Goal: Task Accomplishment & Management: Manage account settings

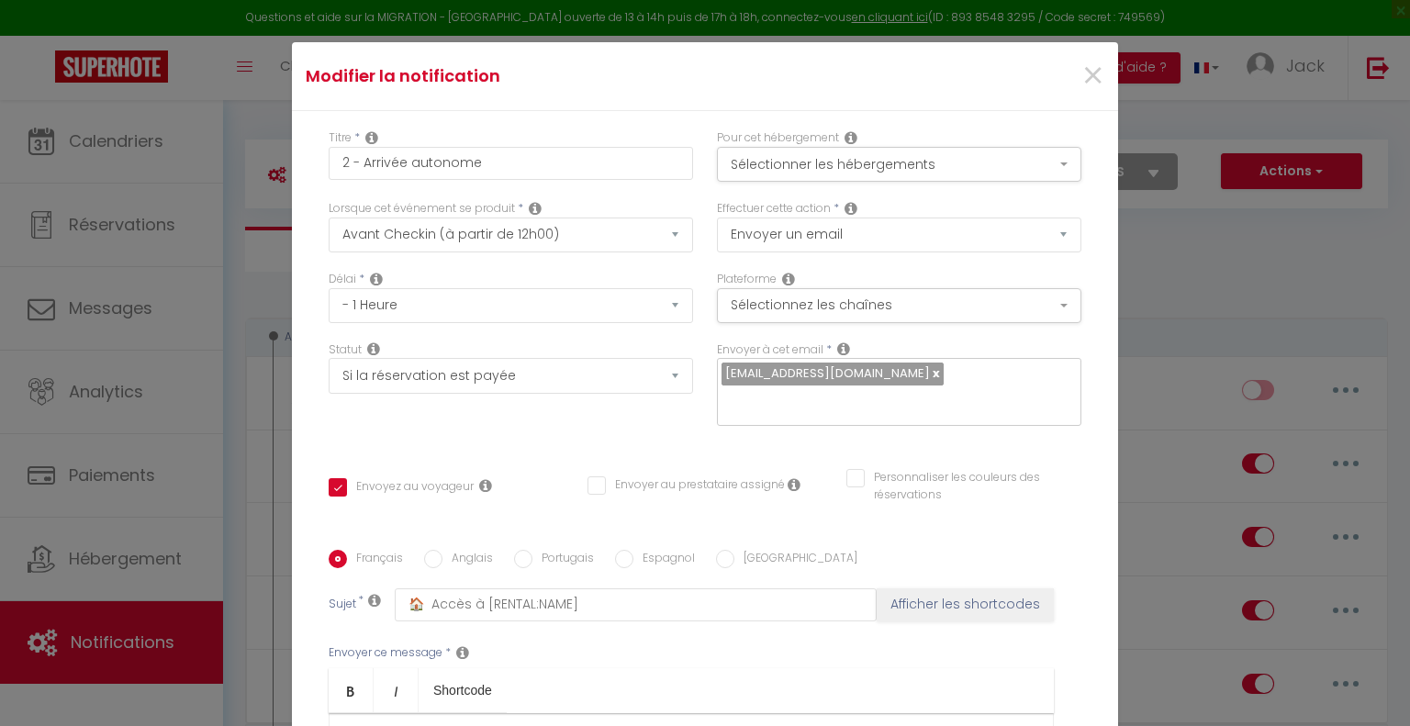
select select "2"
select select "1 Heure"
select select "if_booking_is_paid"
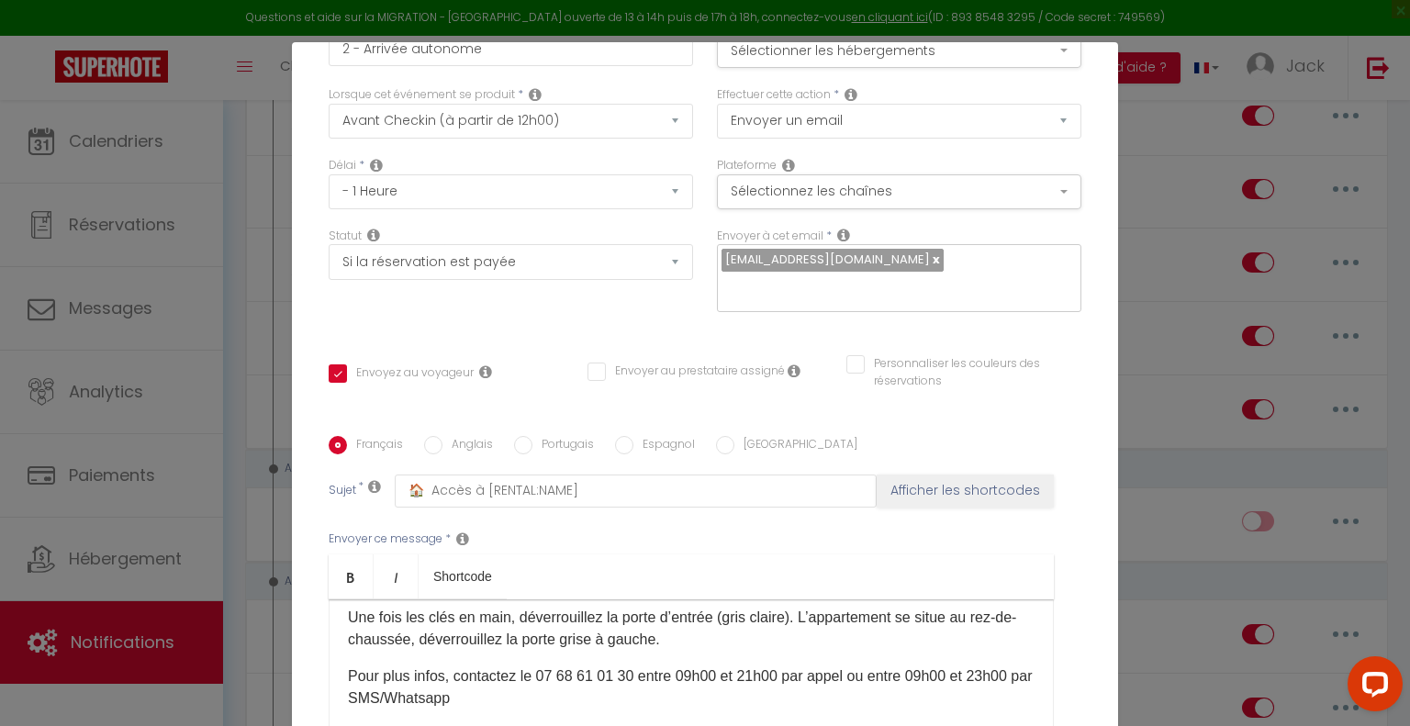
click at [227, 403] on div "Modifier la notification × Titre * 2 - Arrivée autonome Pour cet hébergement Sé…" at bounding box center [705, 363] width 1410 height 726
click at [237, 399] on div "Modifier la notification × Titre * 2 - Arrivée autonome Pour cet hébergement Sé…" at bounding box center [705, 363] width 1410 height 726
click at [1167, 168] on div "Modifier la notification × Titre * 2 - Arrivée autonome Pour cet hébergement Sé…" at bounding box center [705, 363] width 1410 height 726
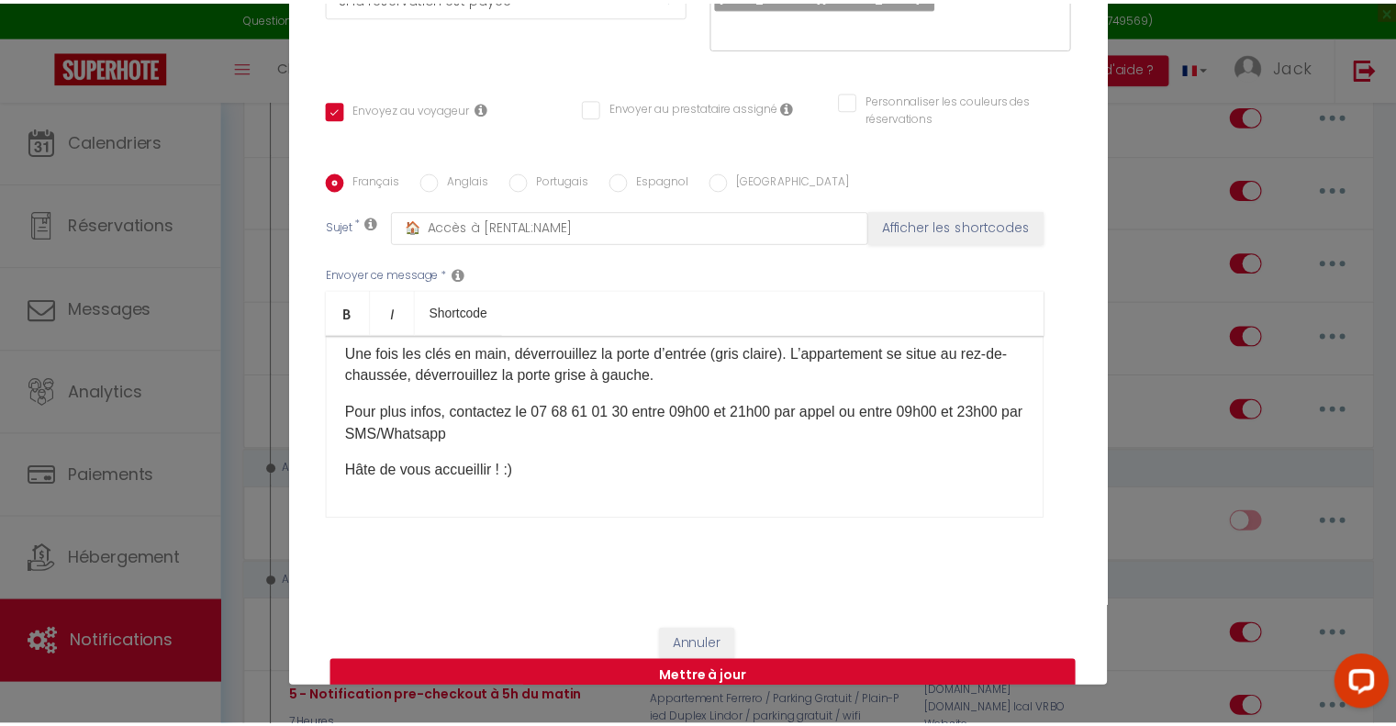
scroll to position [84, 0]
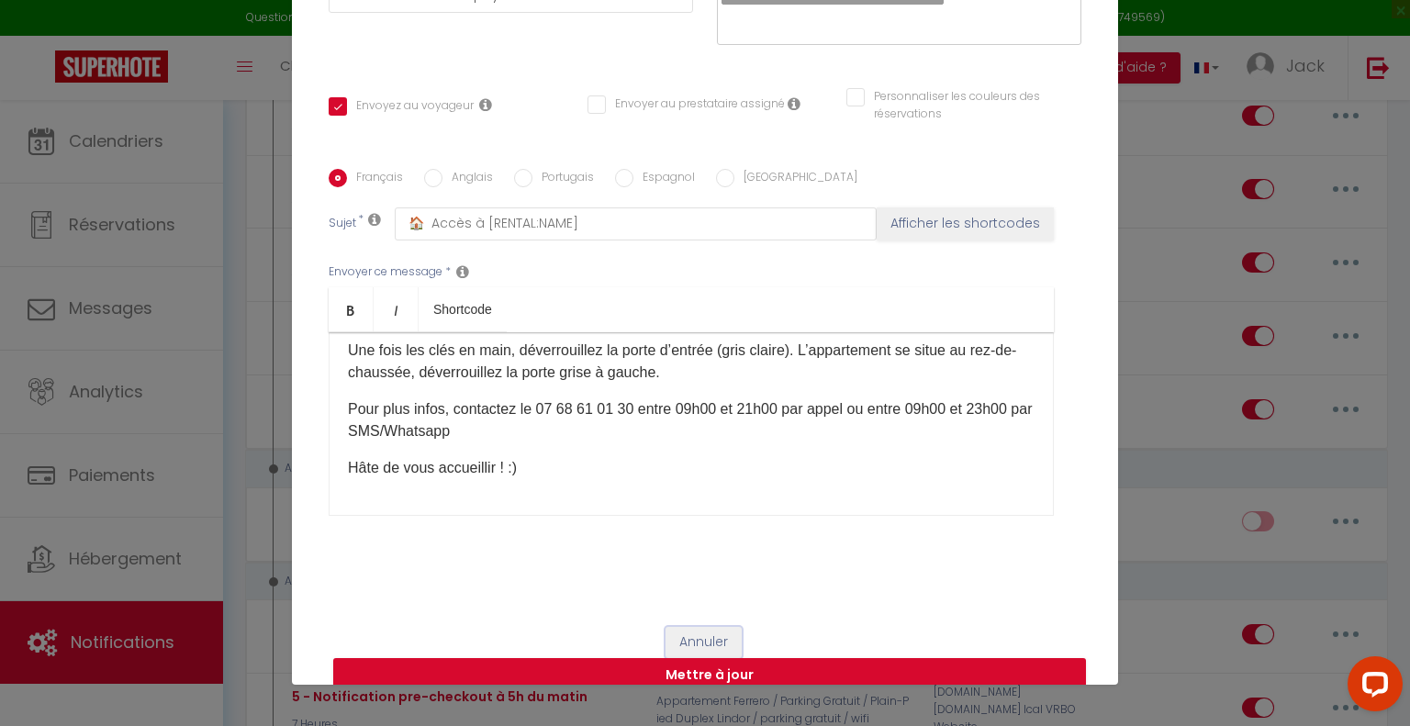
click at [687, 627] on button "Annuler" at bounding box center [703, 642] width 76 height 31
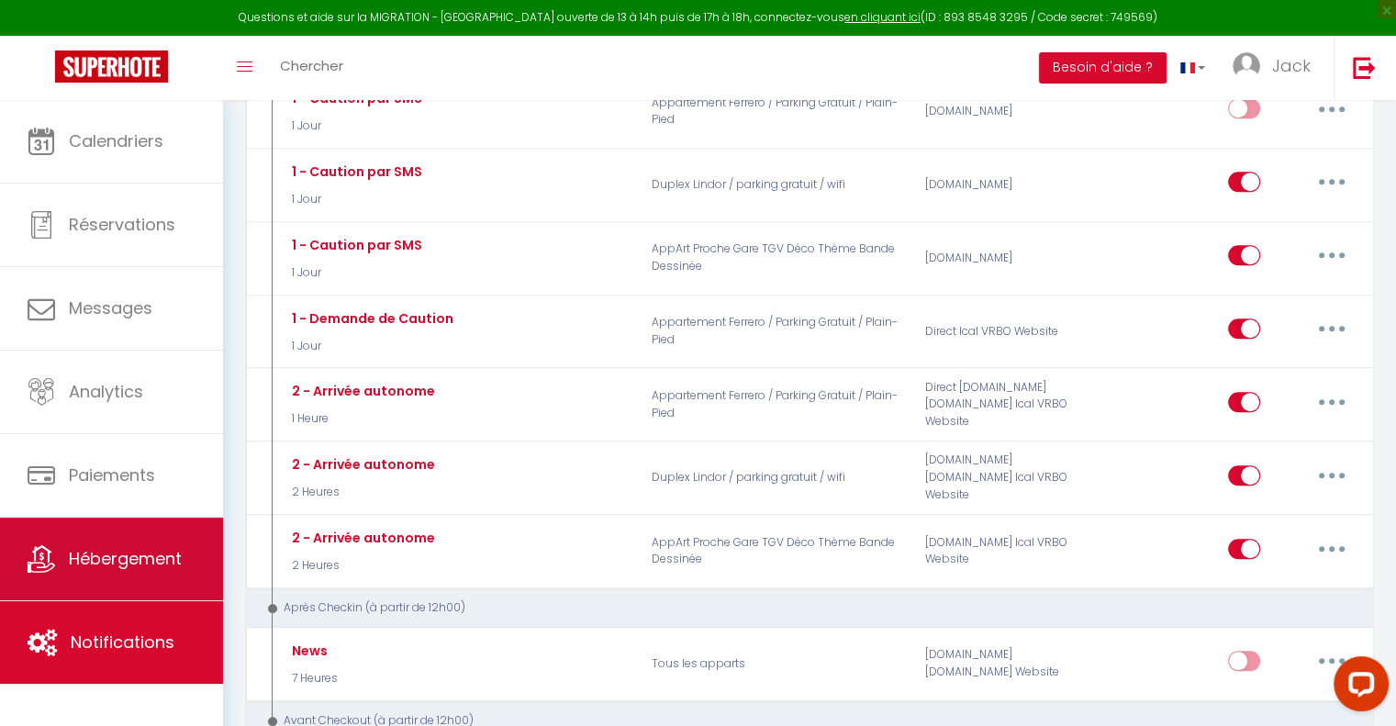
scroll to position [918, 0]
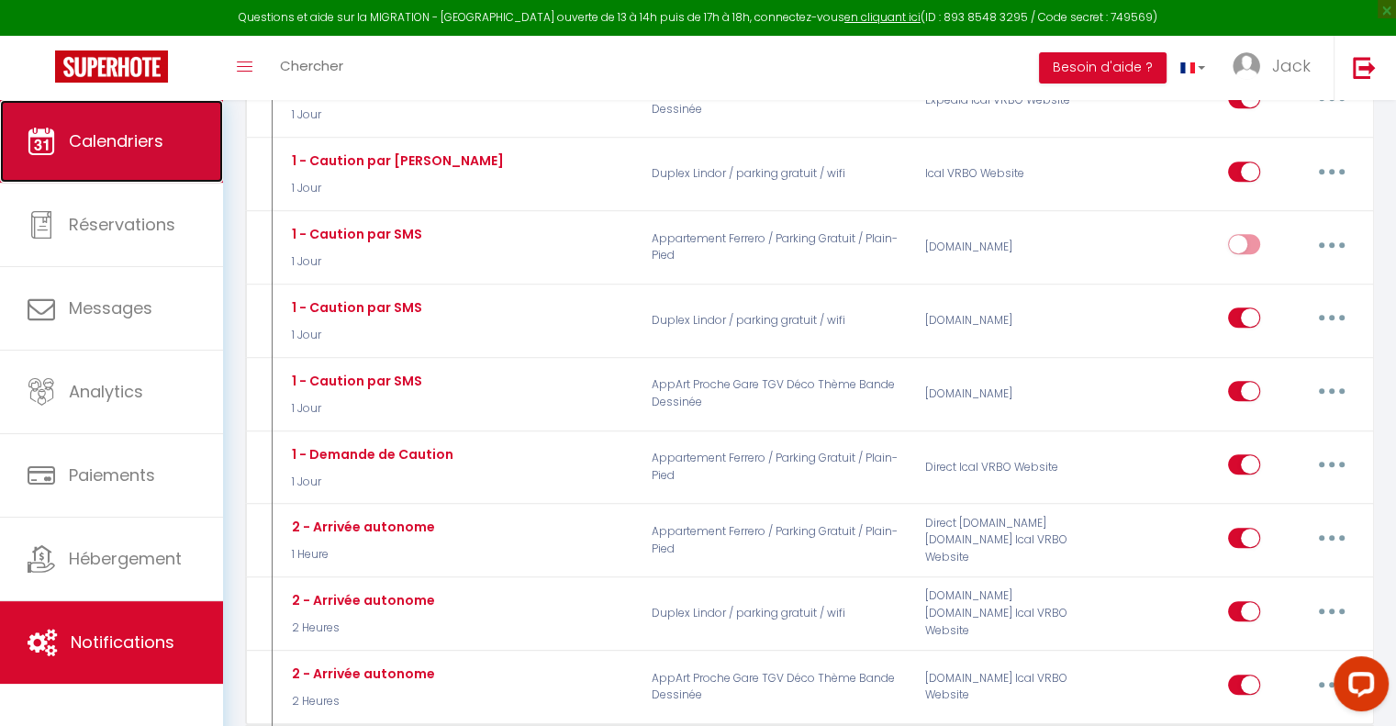
click at [143, 146] on span "Calendriers" at bounding box center [116, 140] width 95 height 23
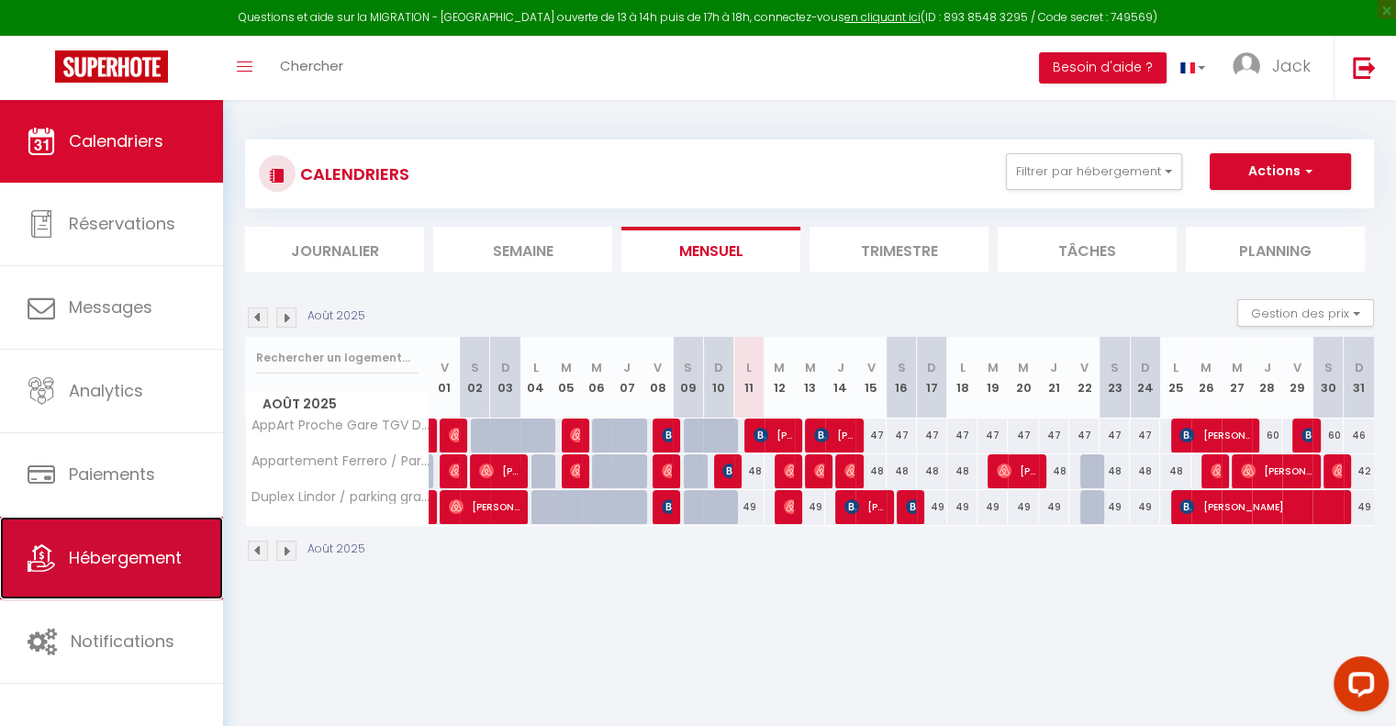
click at [120, 581] on link "Hébergement" at bounding box center [111, 558] width 223 height 83
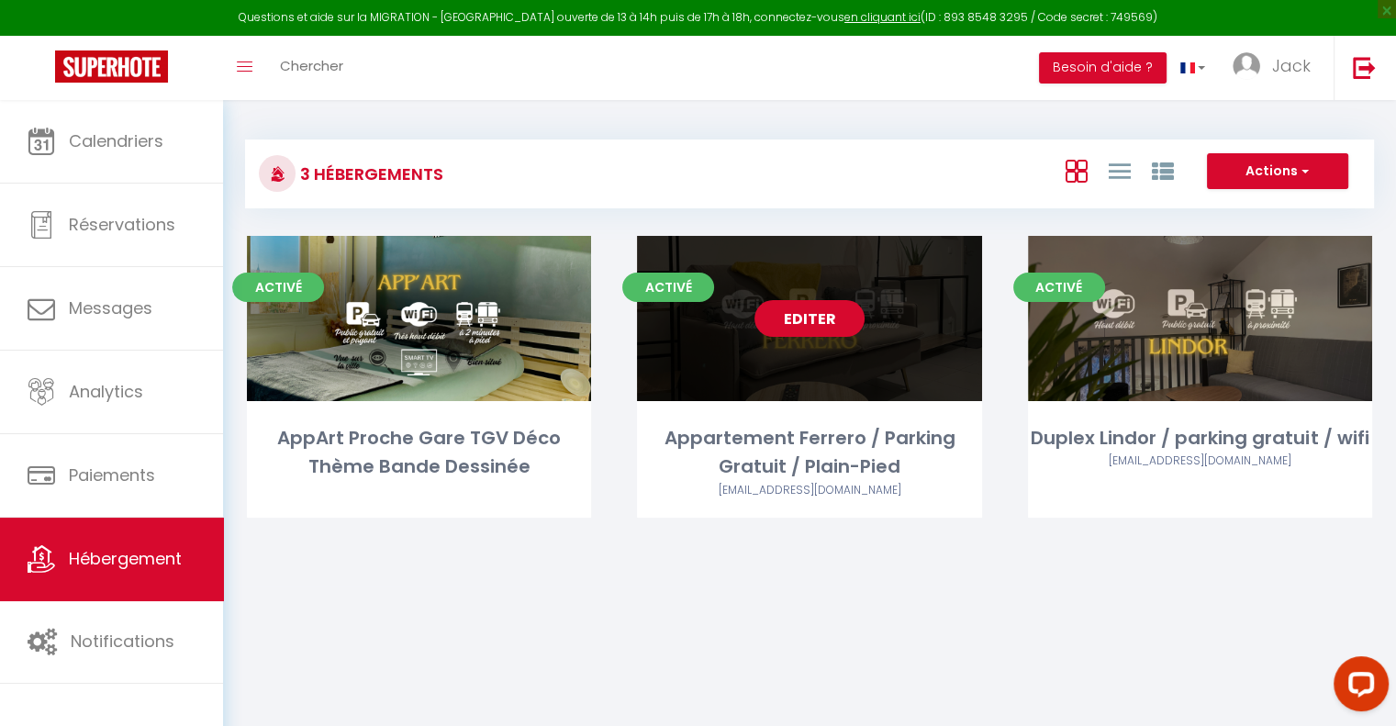
click at [800, 318] on link "Editer" at bounding box center [809, 318] width 110 height 37
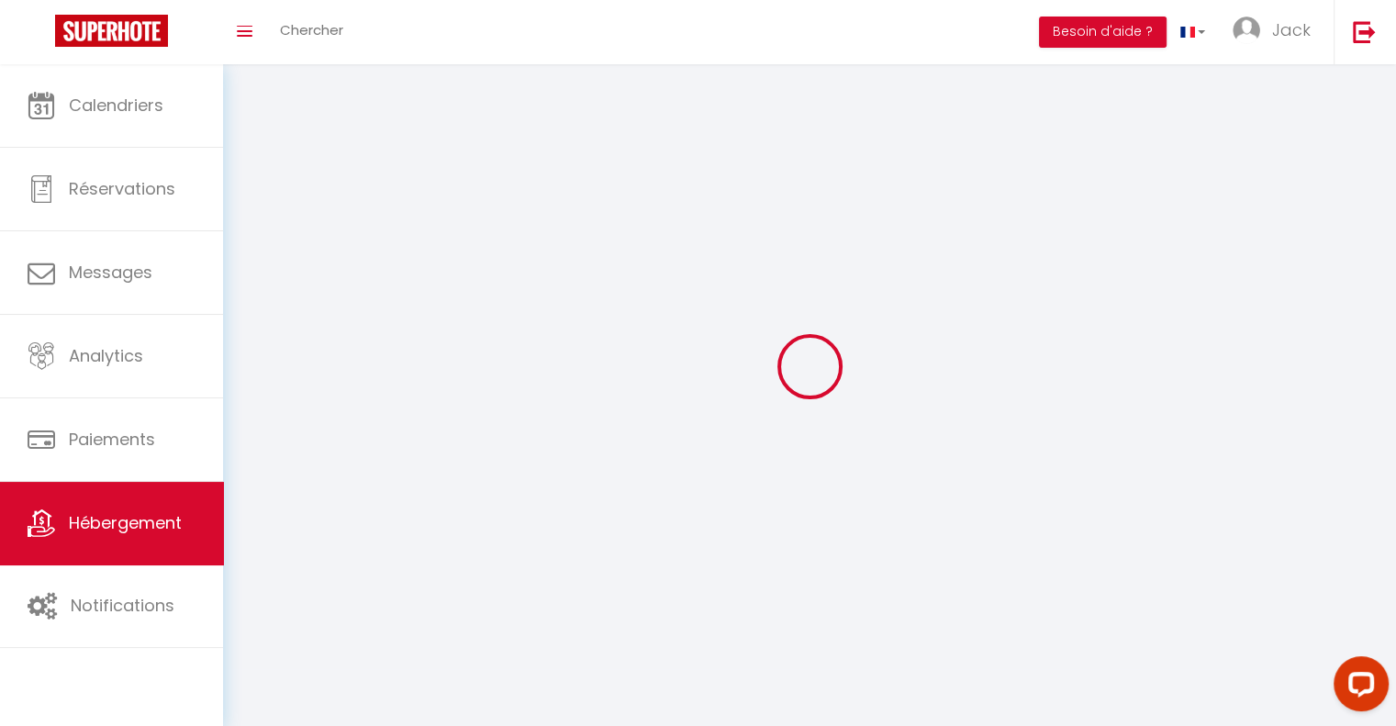
select select
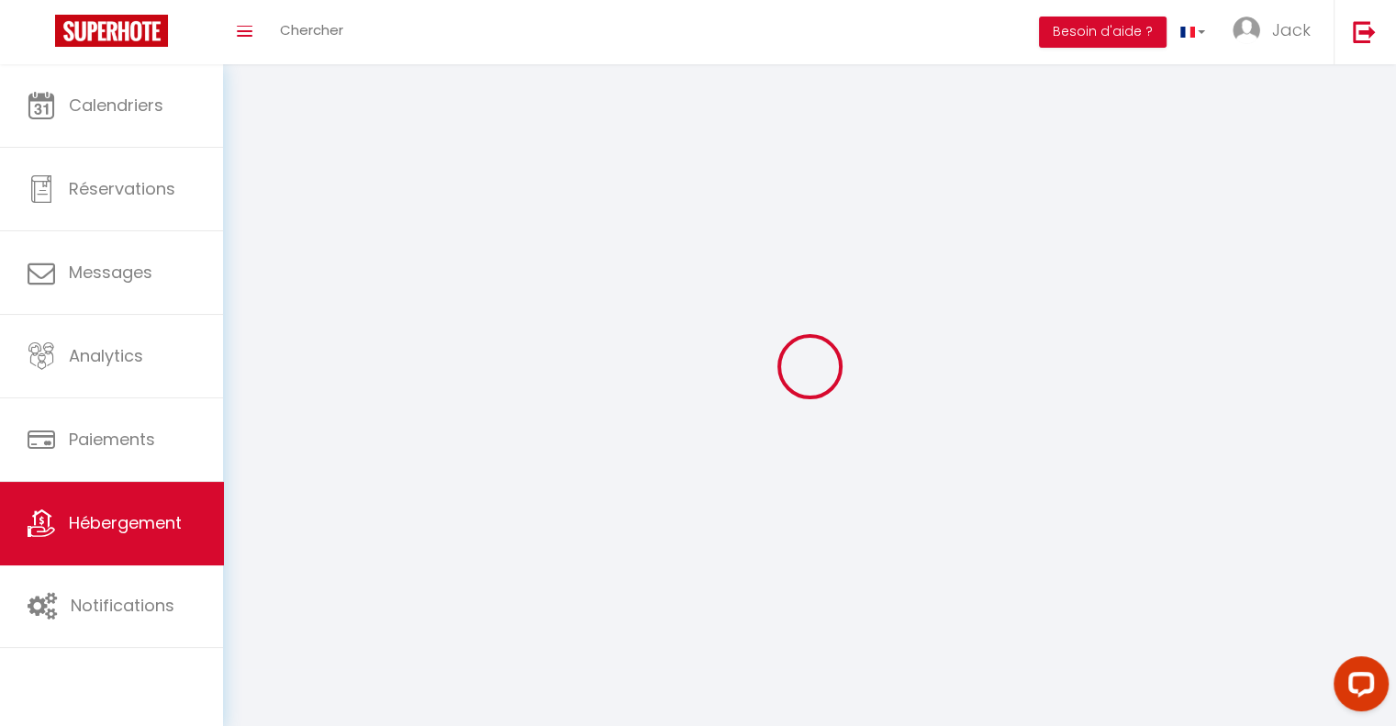
select select "1"
select select
checkbox input "false"
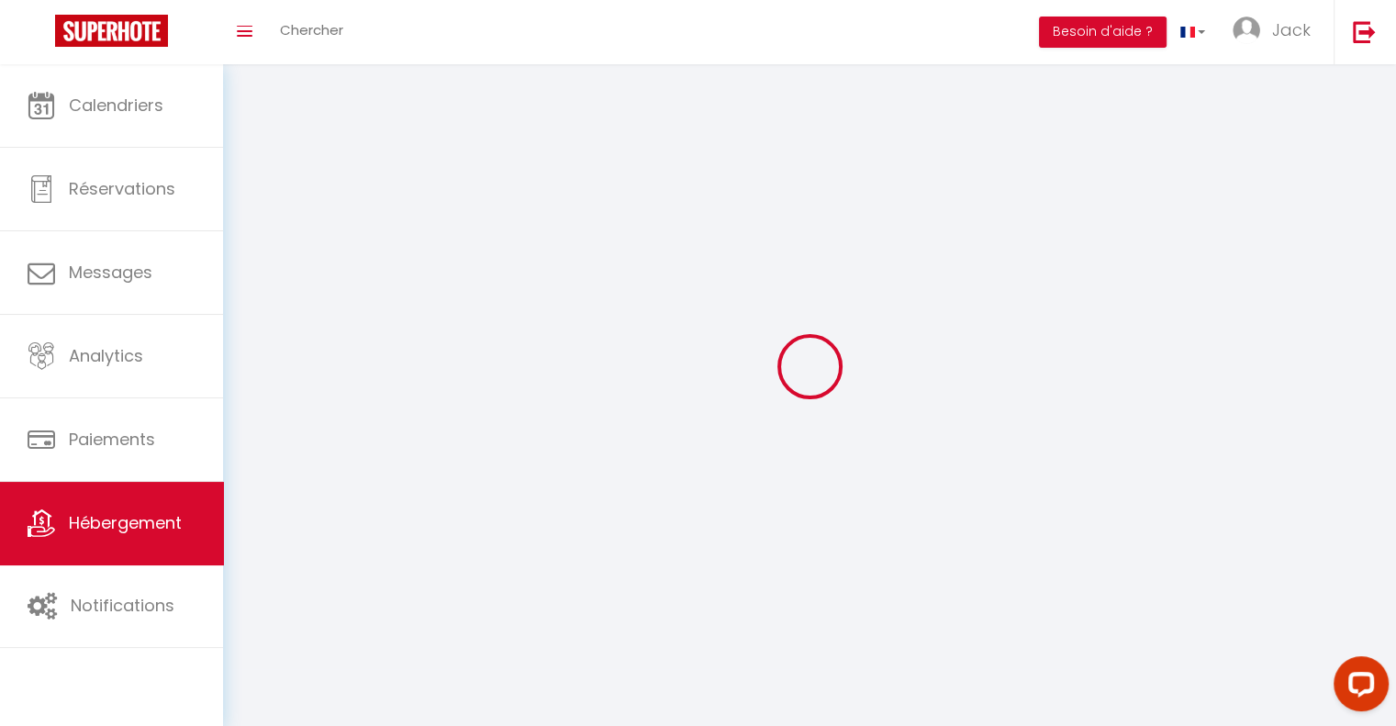
checkbox input "false"
select select "28"
select select
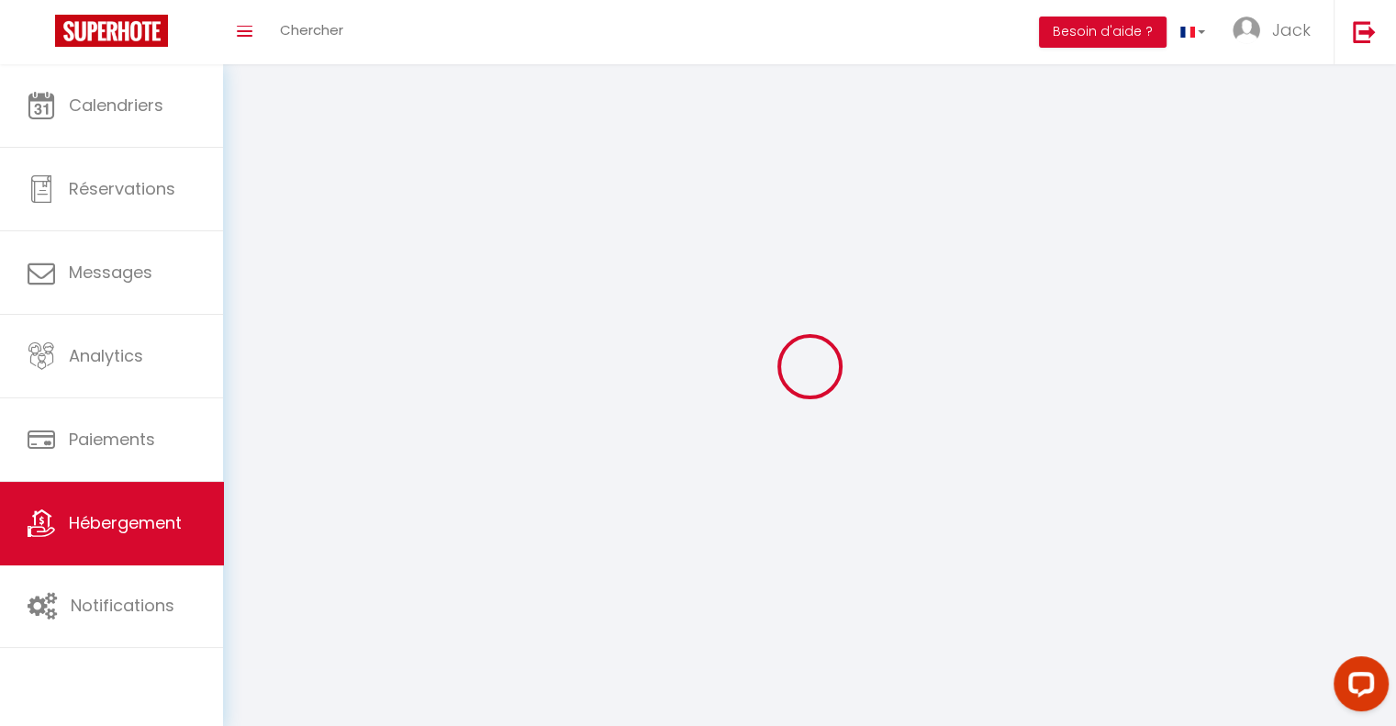
select select
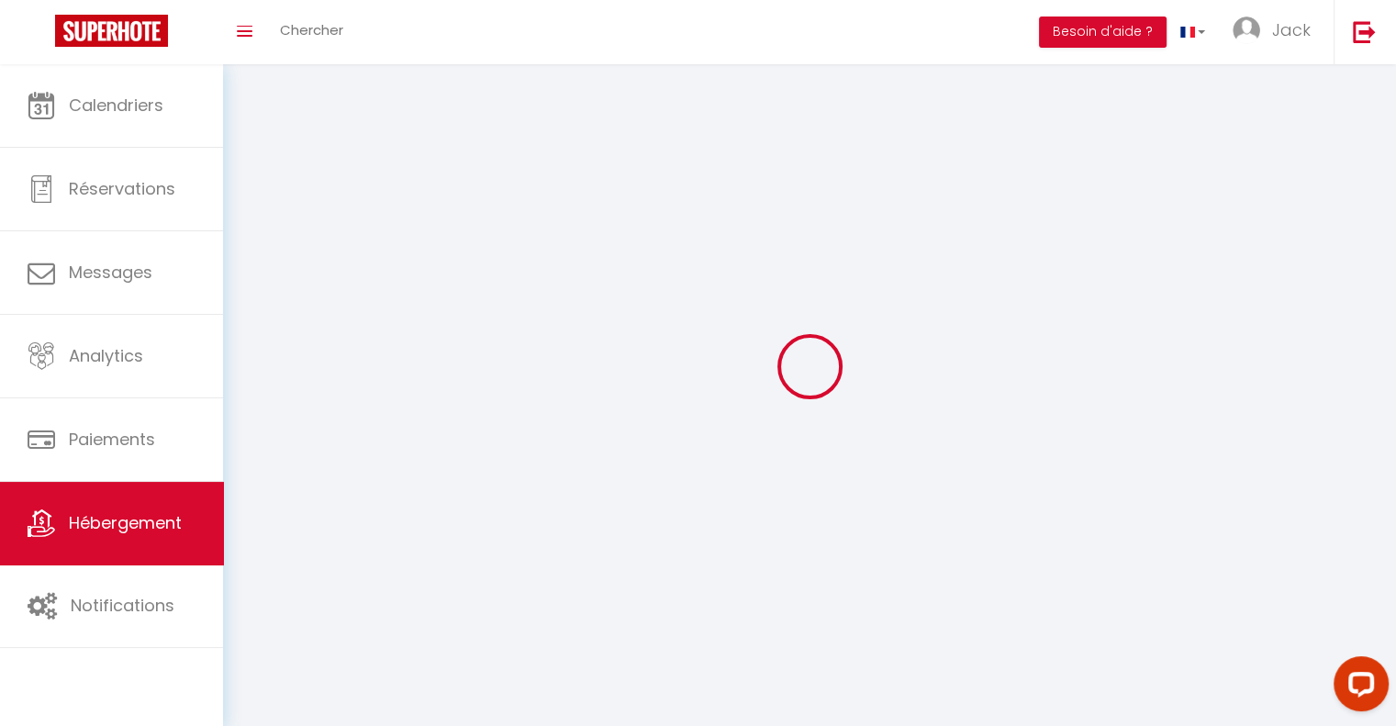
checkbox input "false"
select select
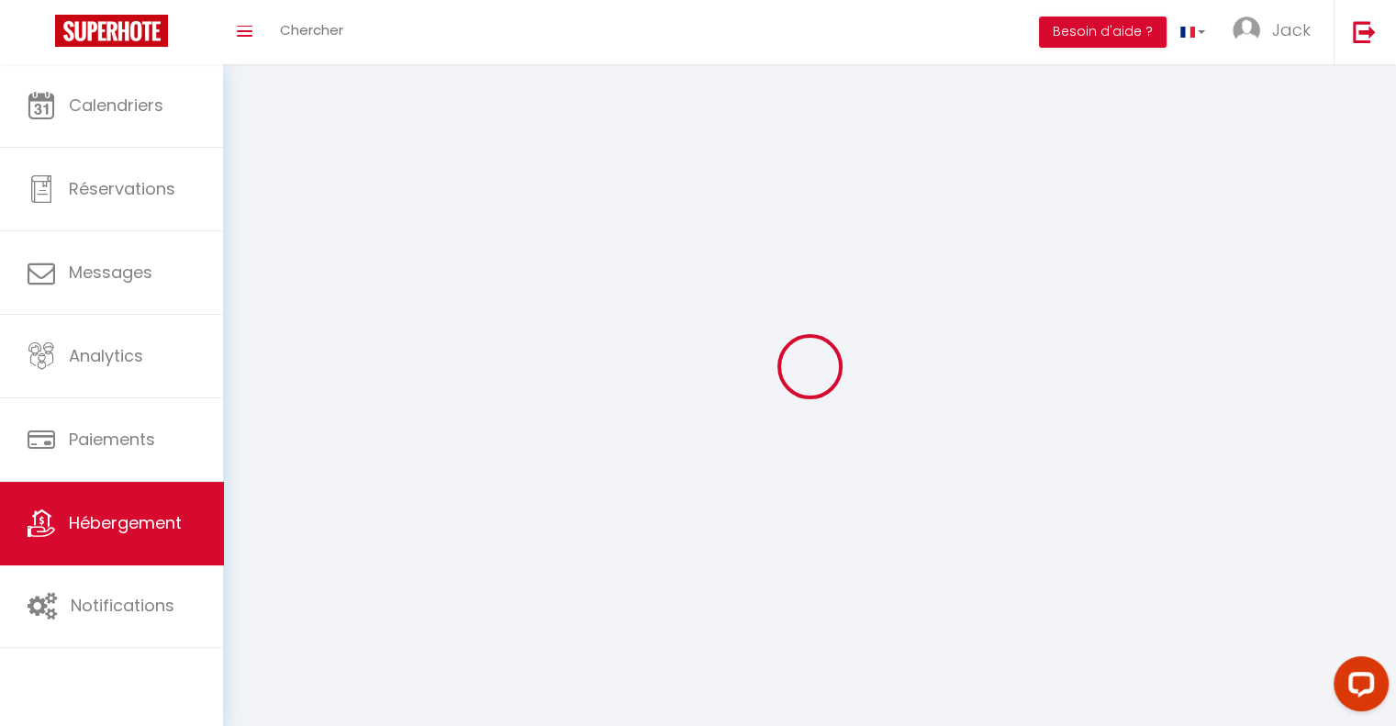
select select
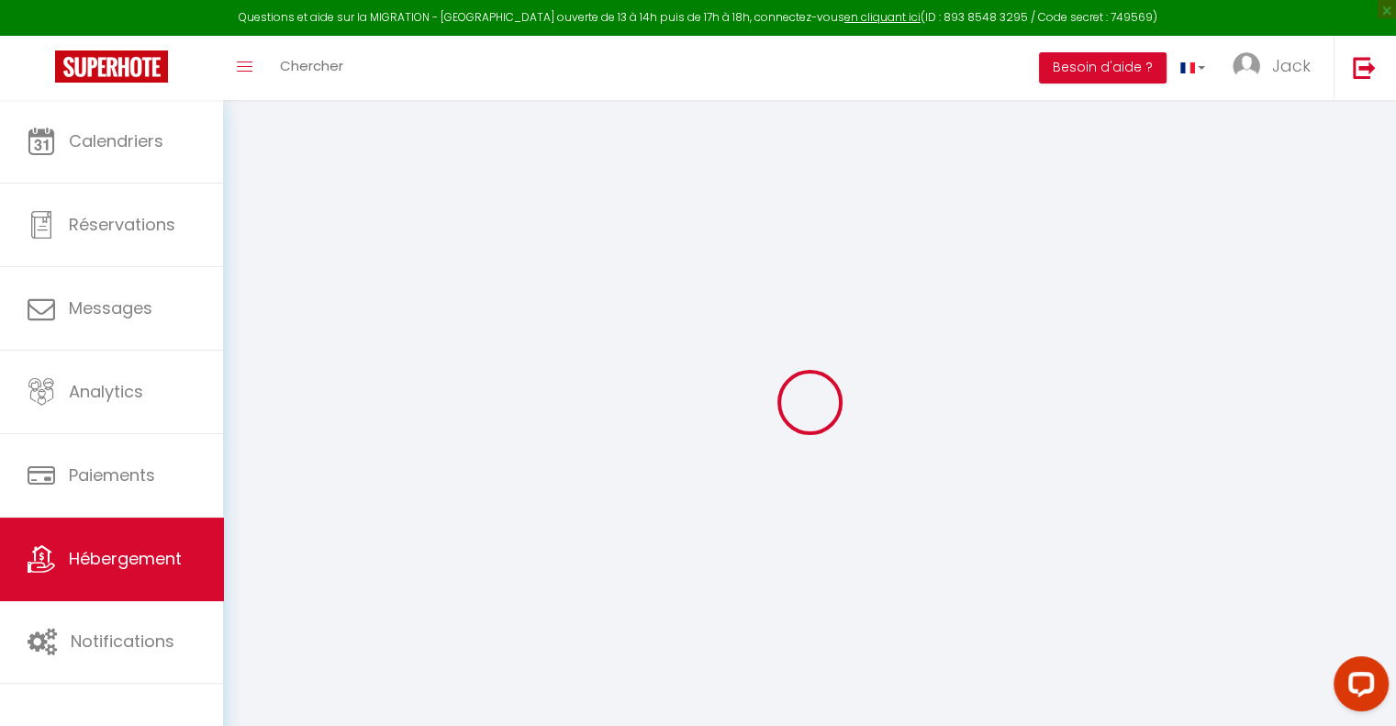
select select
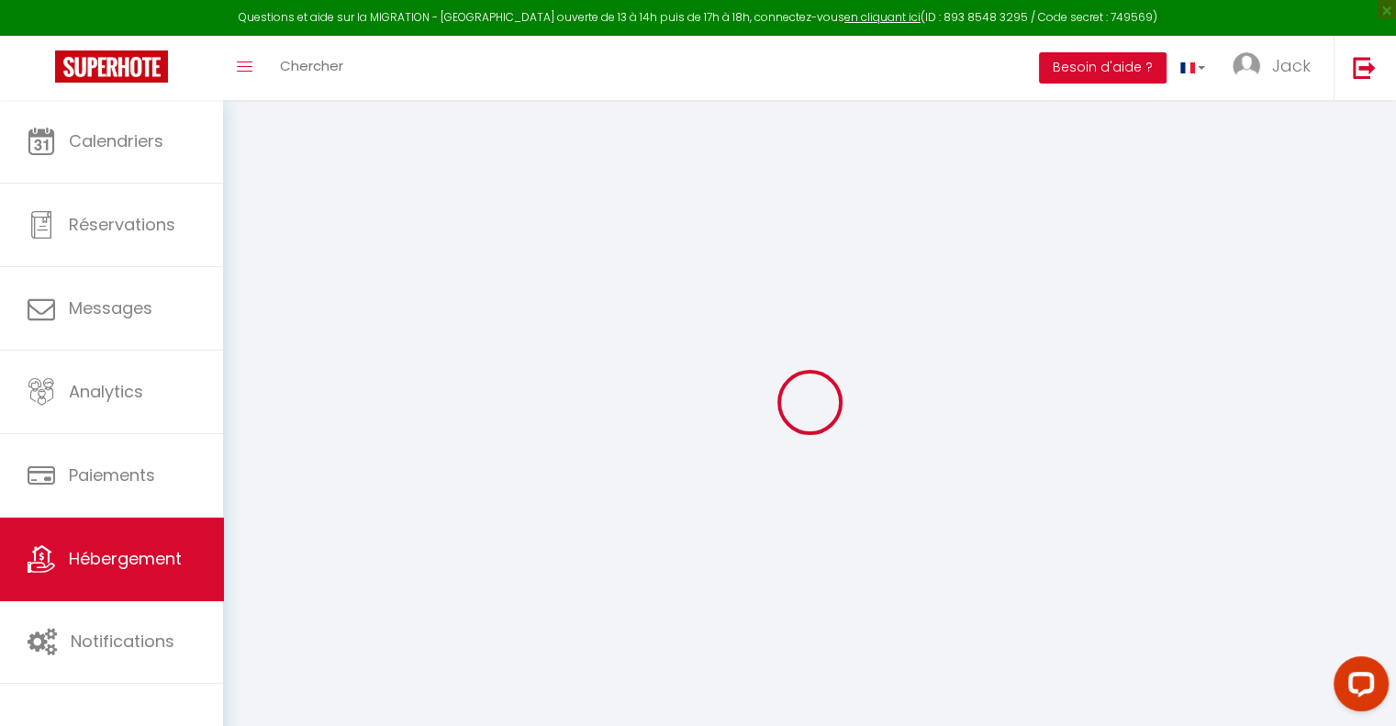
select select
checkbox input "false"
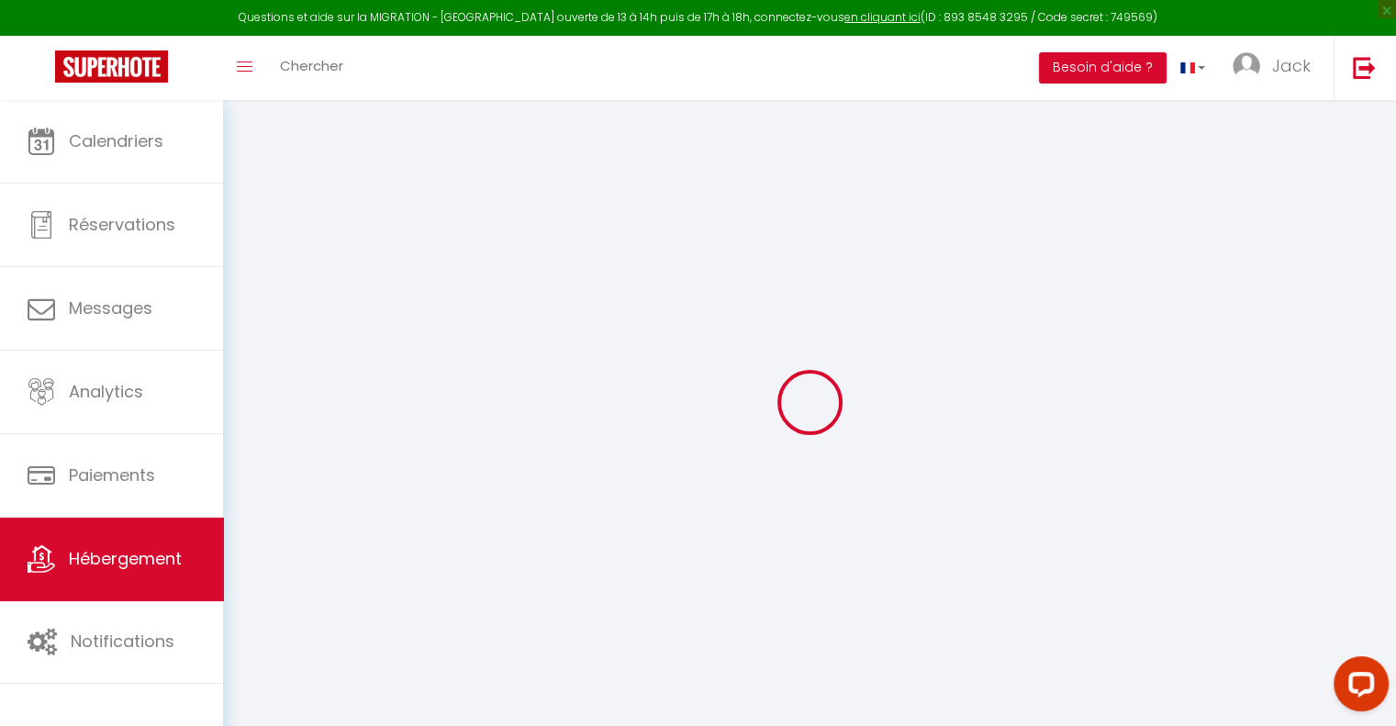
select select
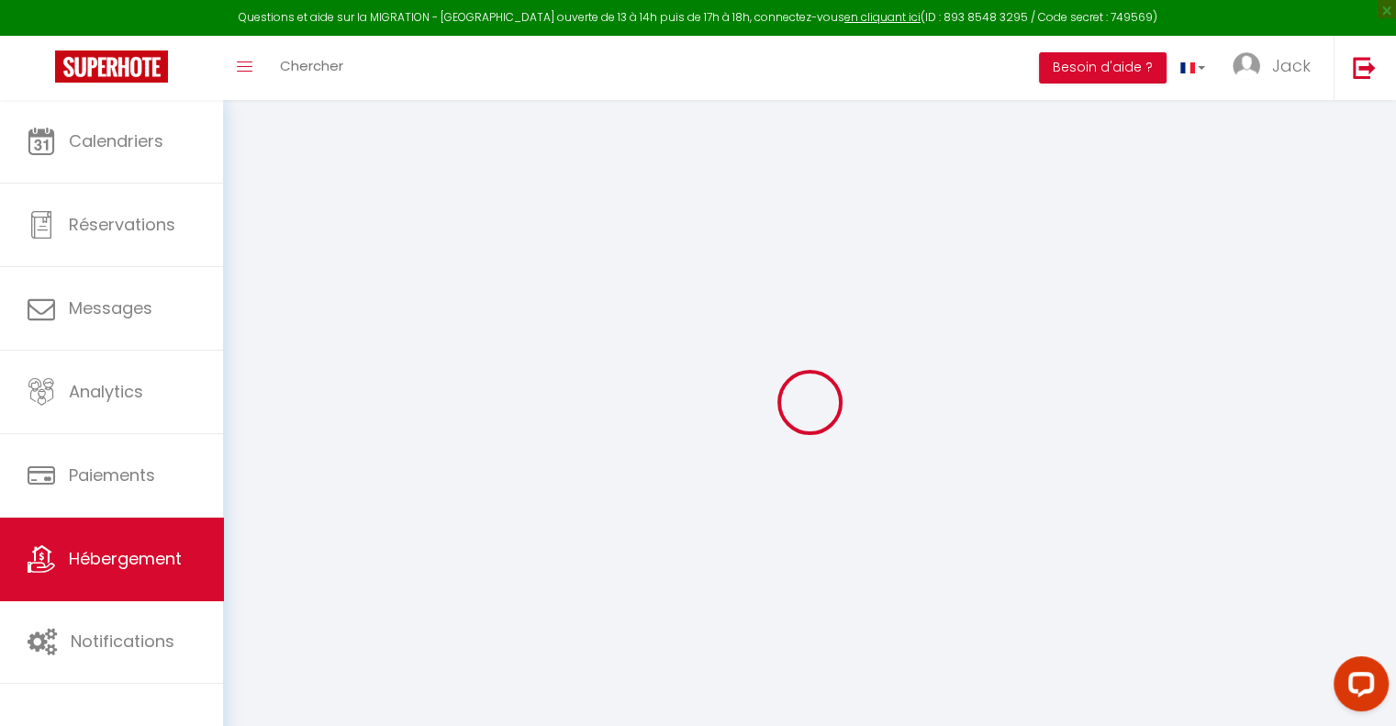
select select
checkbox input "false"
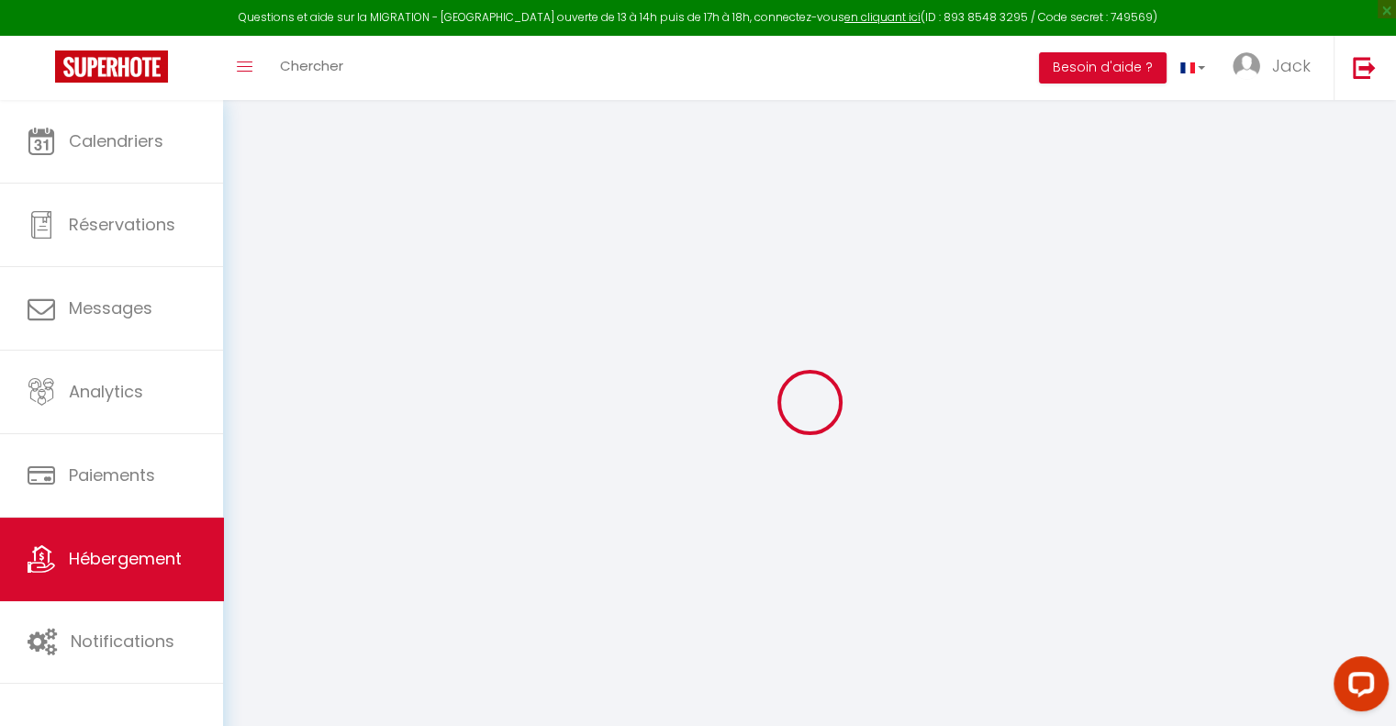
checkbox input "false"
select select
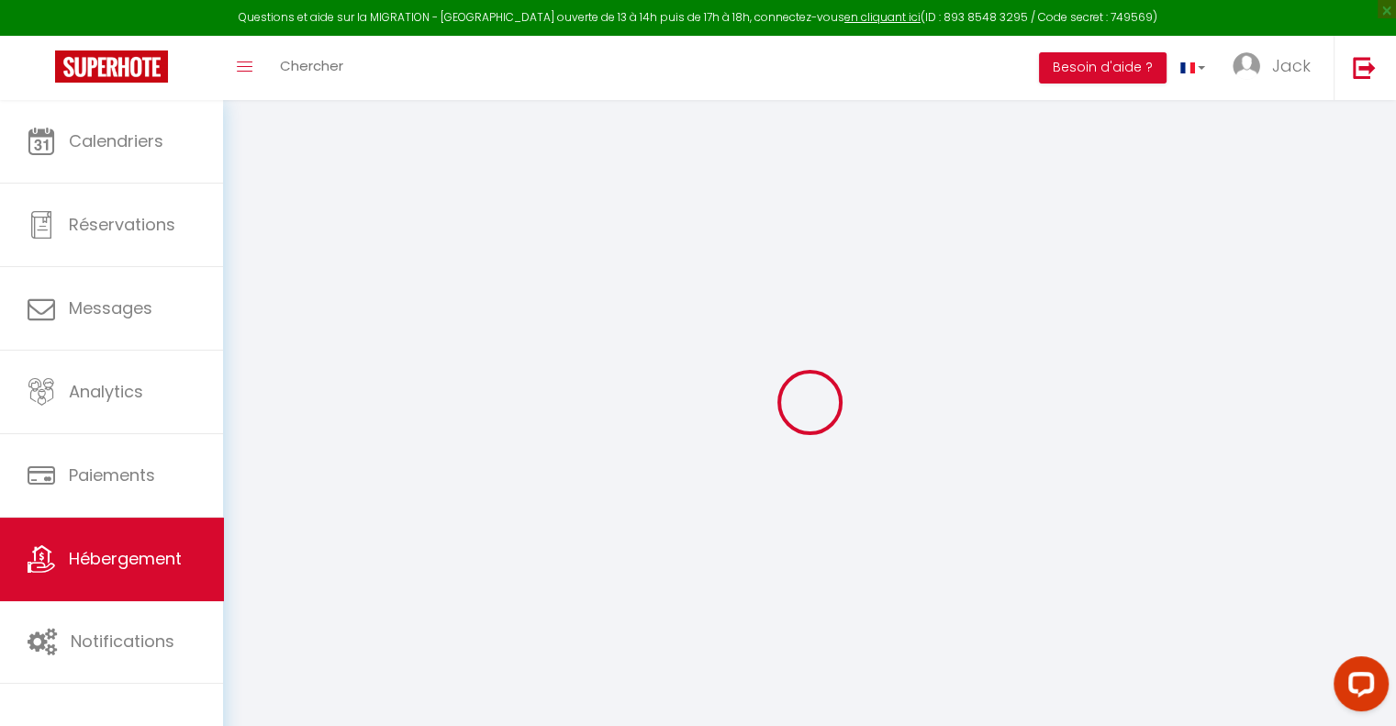
select select
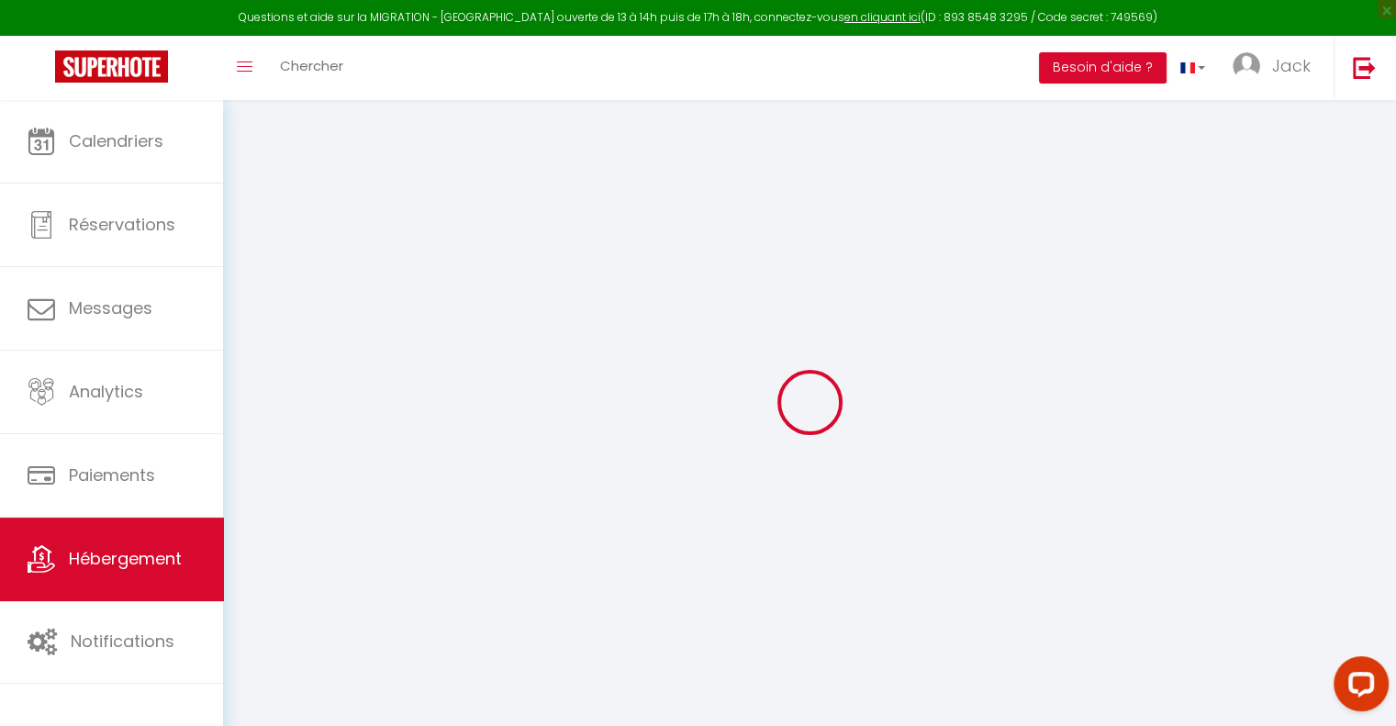
checkbox input "false"
select select
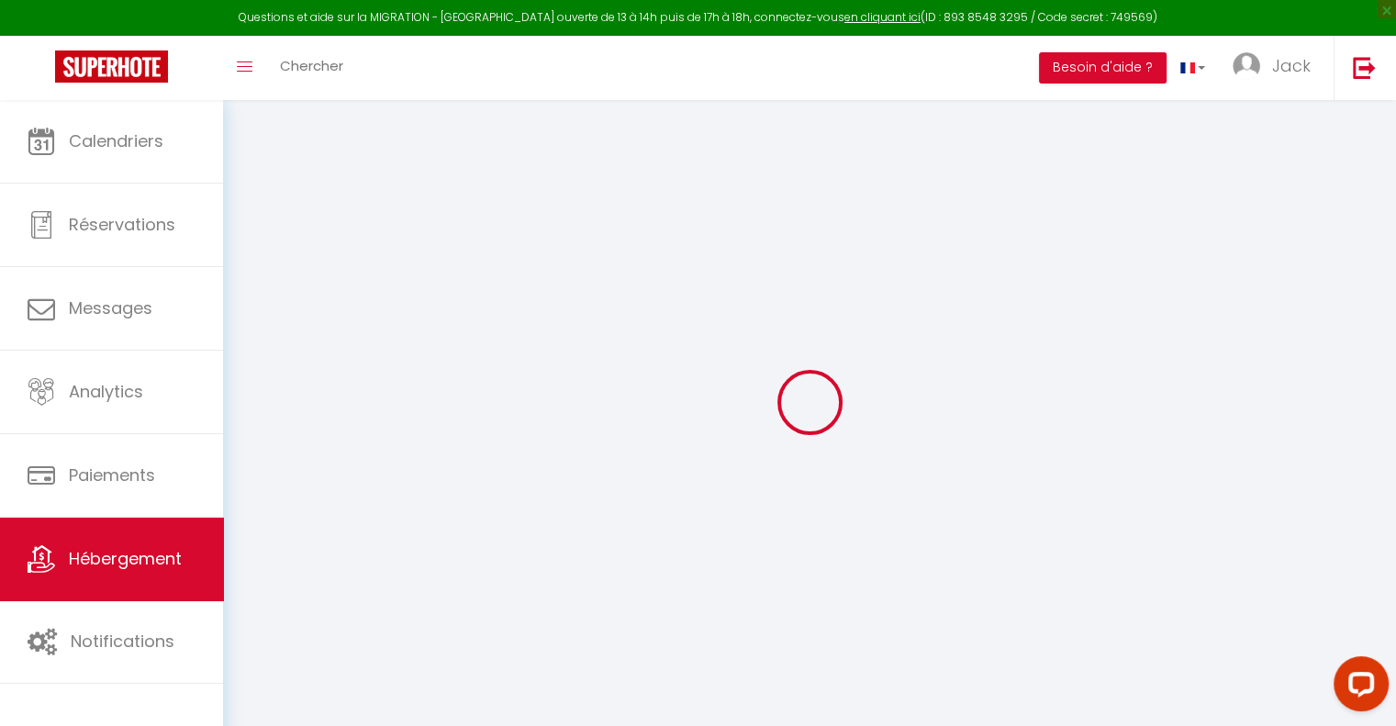
select select
type input "Appartement Ferrero / Parking Gratuit / Plain-Pied"
type input "[PERSON_NAME]"
select select "2"
type input "42"
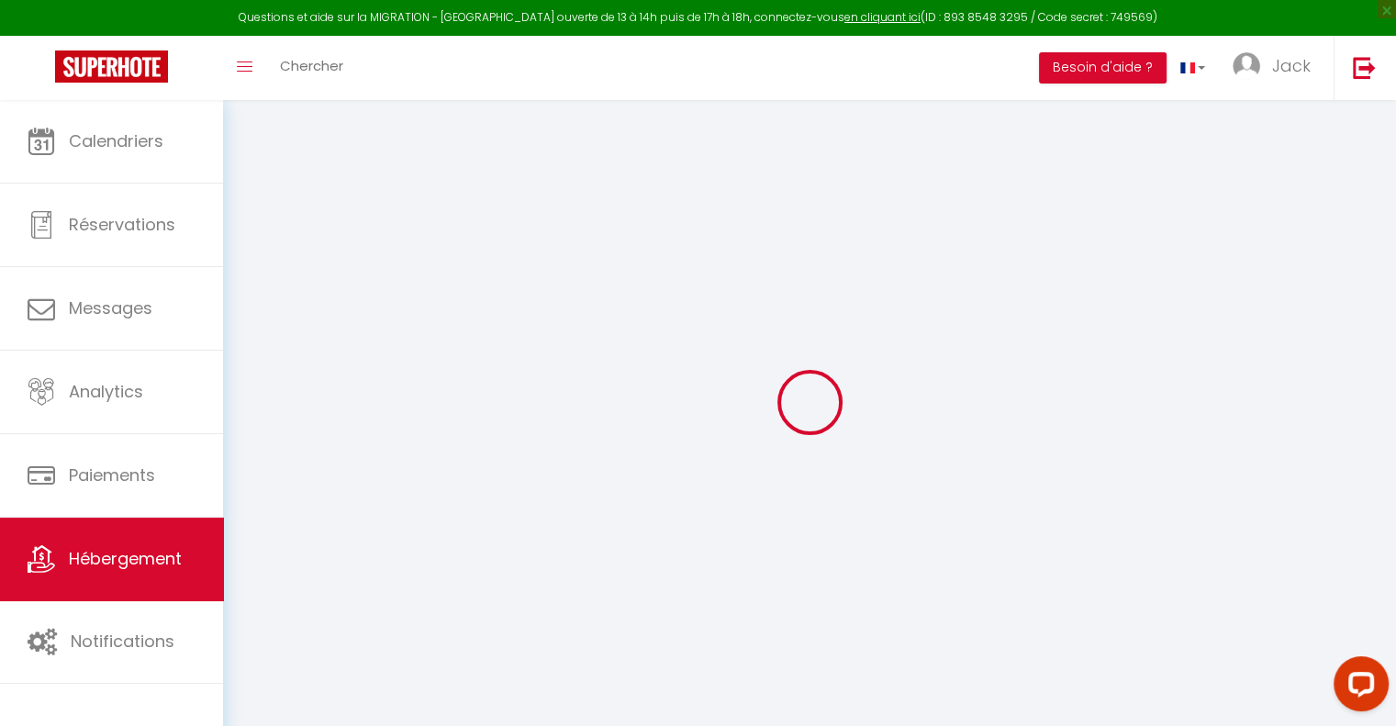
type input "8"
type input "5"
type input "4"
type input "150"
select select
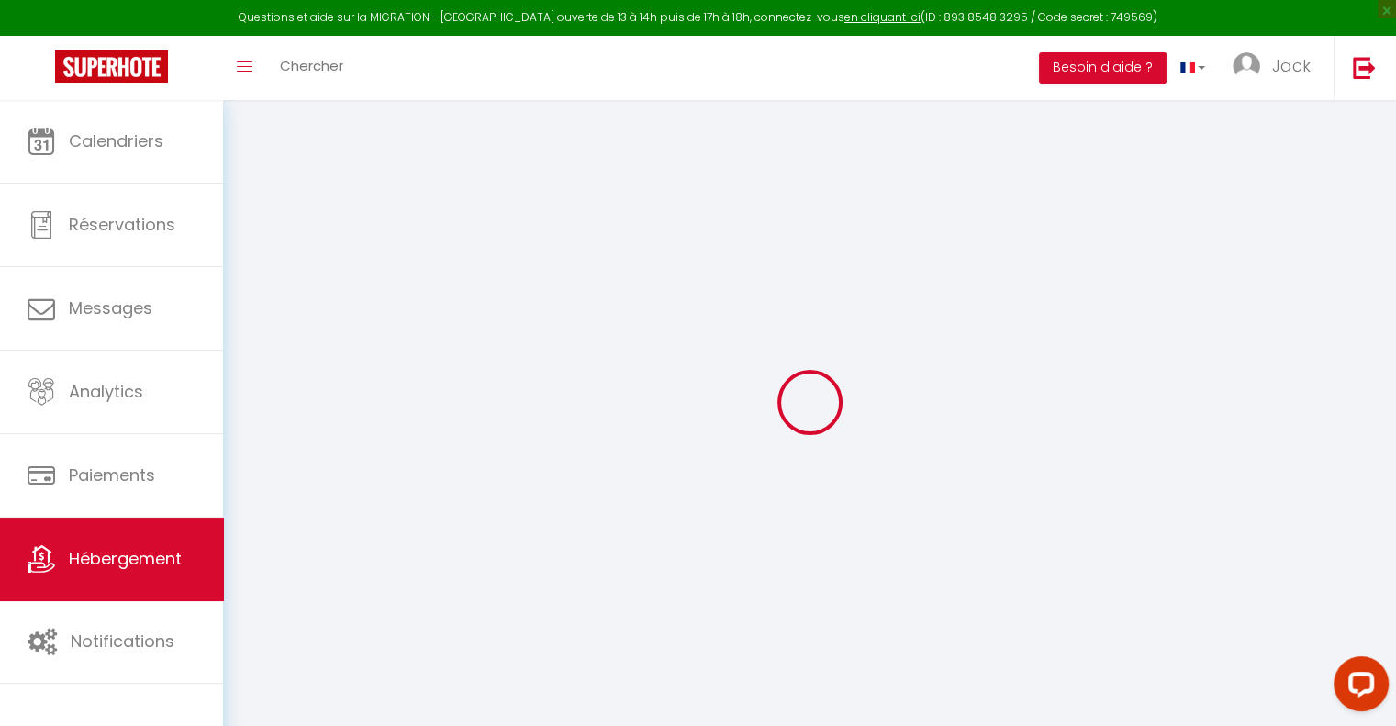
select select
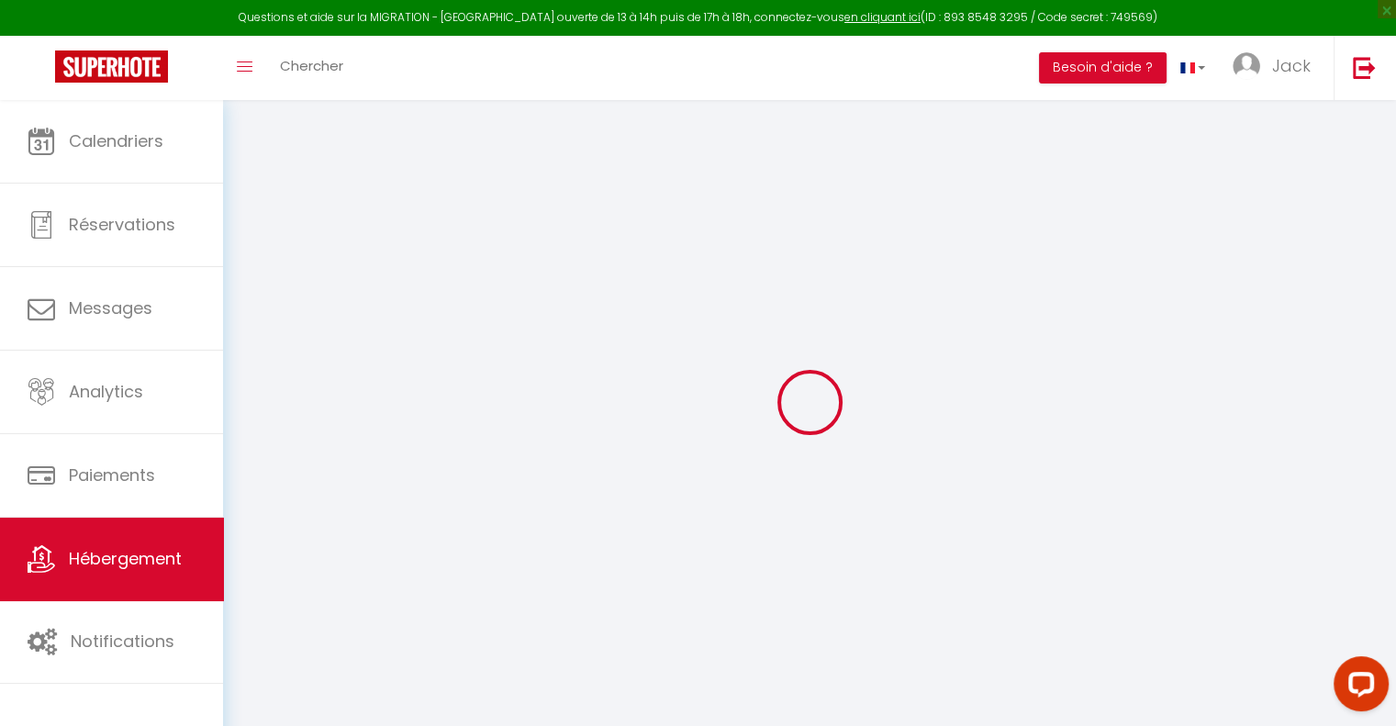
type input "[STREET_ADDRESS]"
type input "16006"
type input "[GEOGRAPHIC_DATA]"
type input "[EMAIL_ADDRESS][DOMAIN_NAME]"
select select "7792"
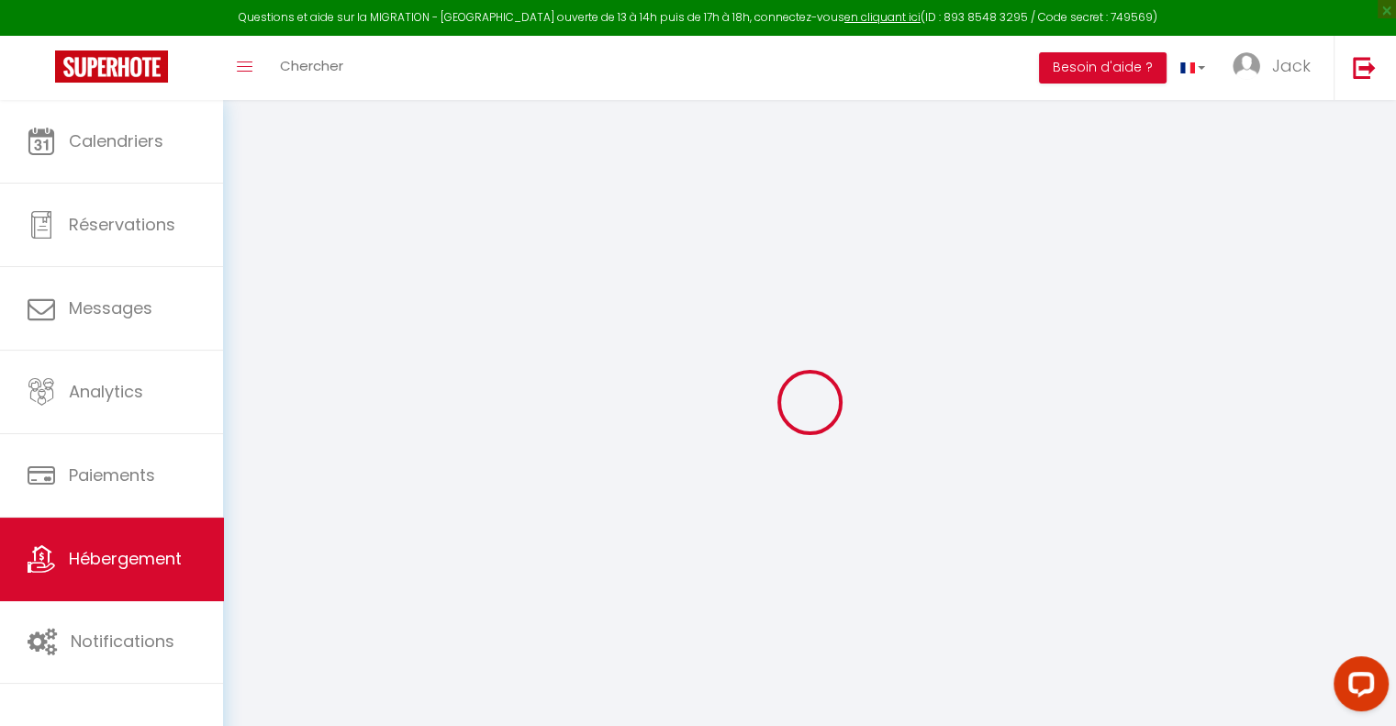
checkbox input "true"
checkbox input "false"
radio input "true"
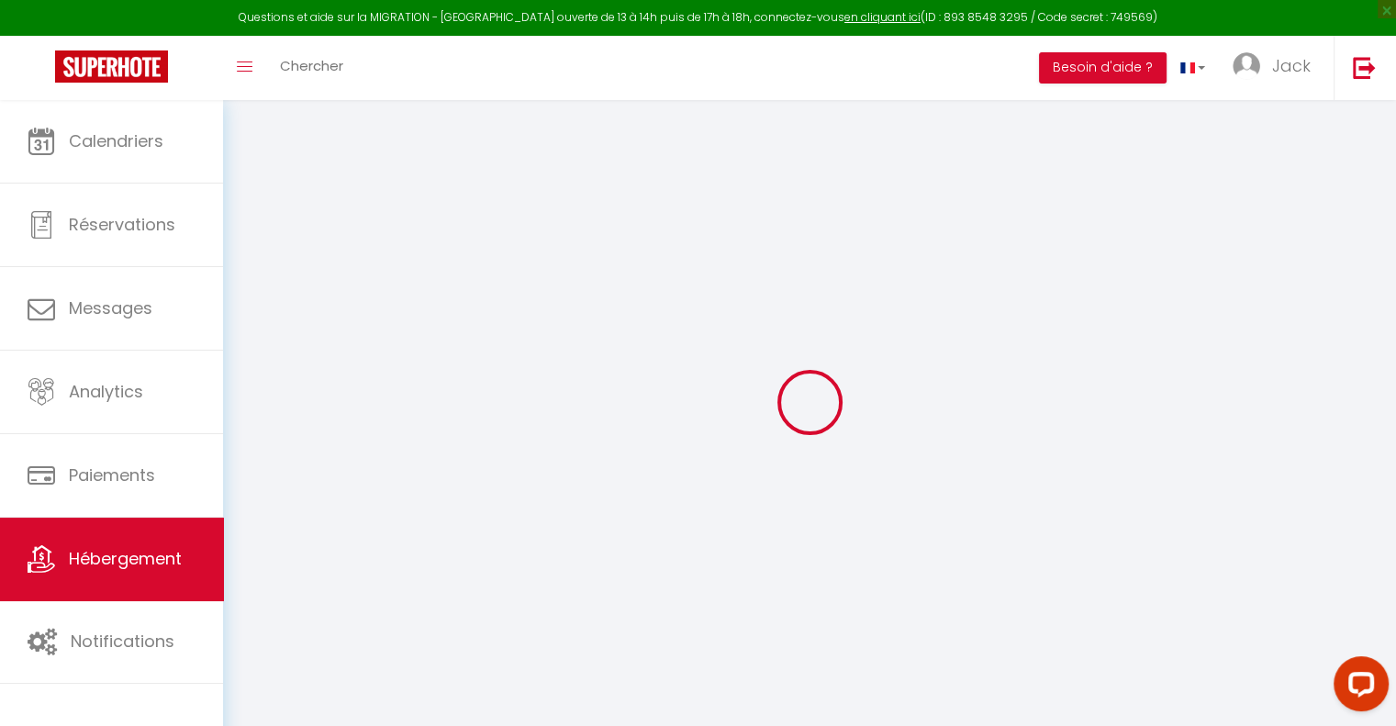
type input "0"
select select
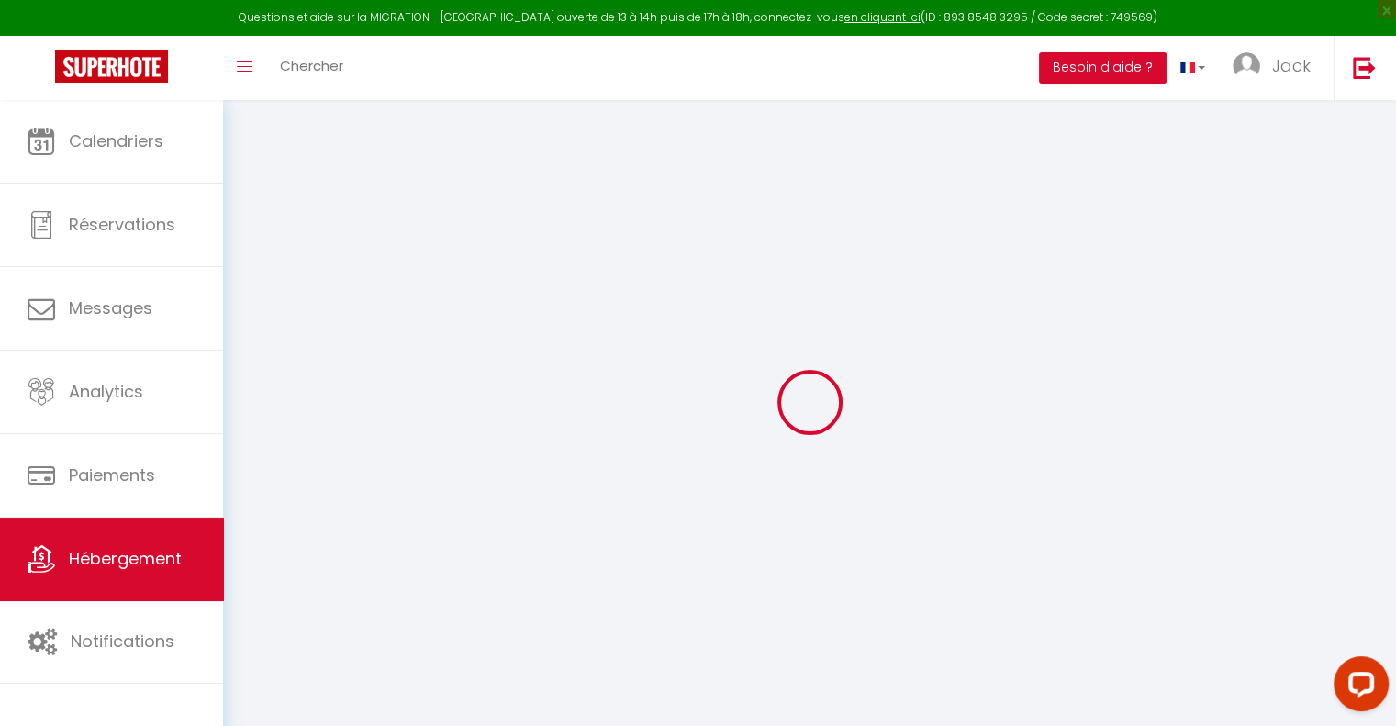
select select
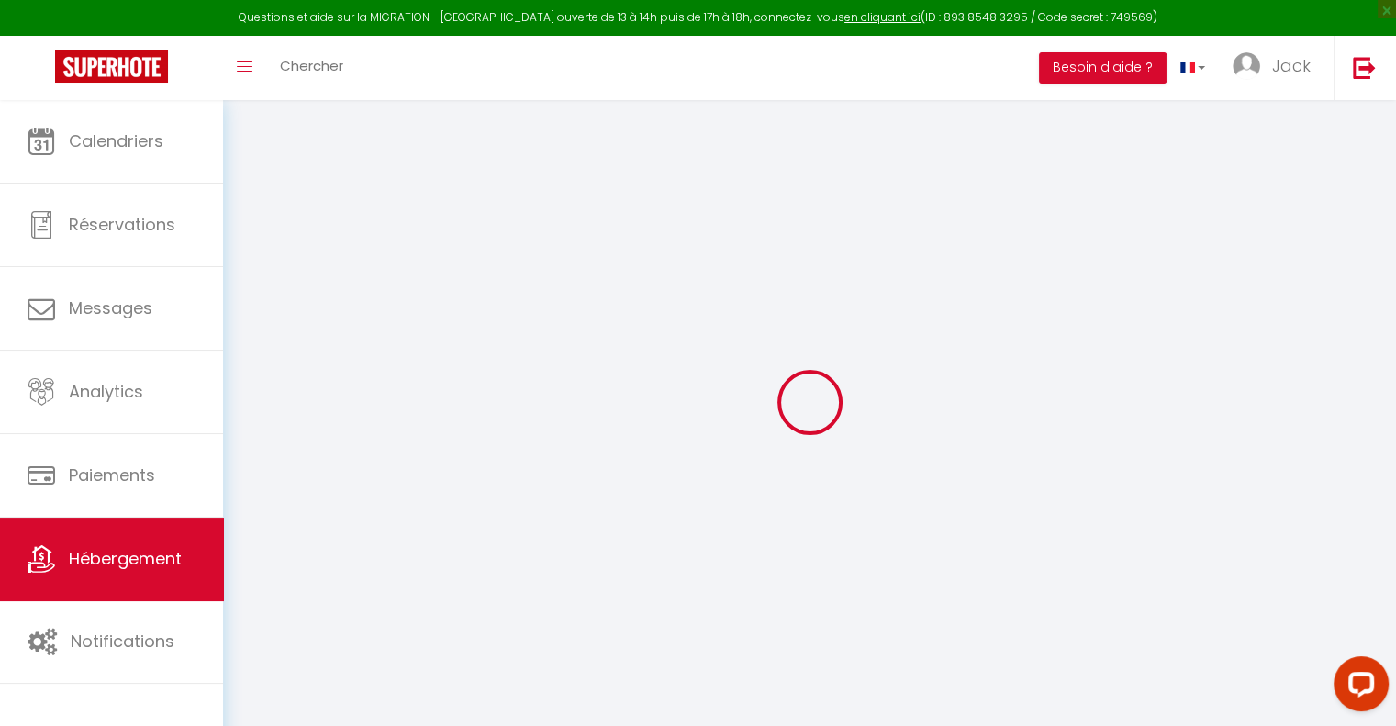
checkbox input "true"
checkbox input "false"
select select
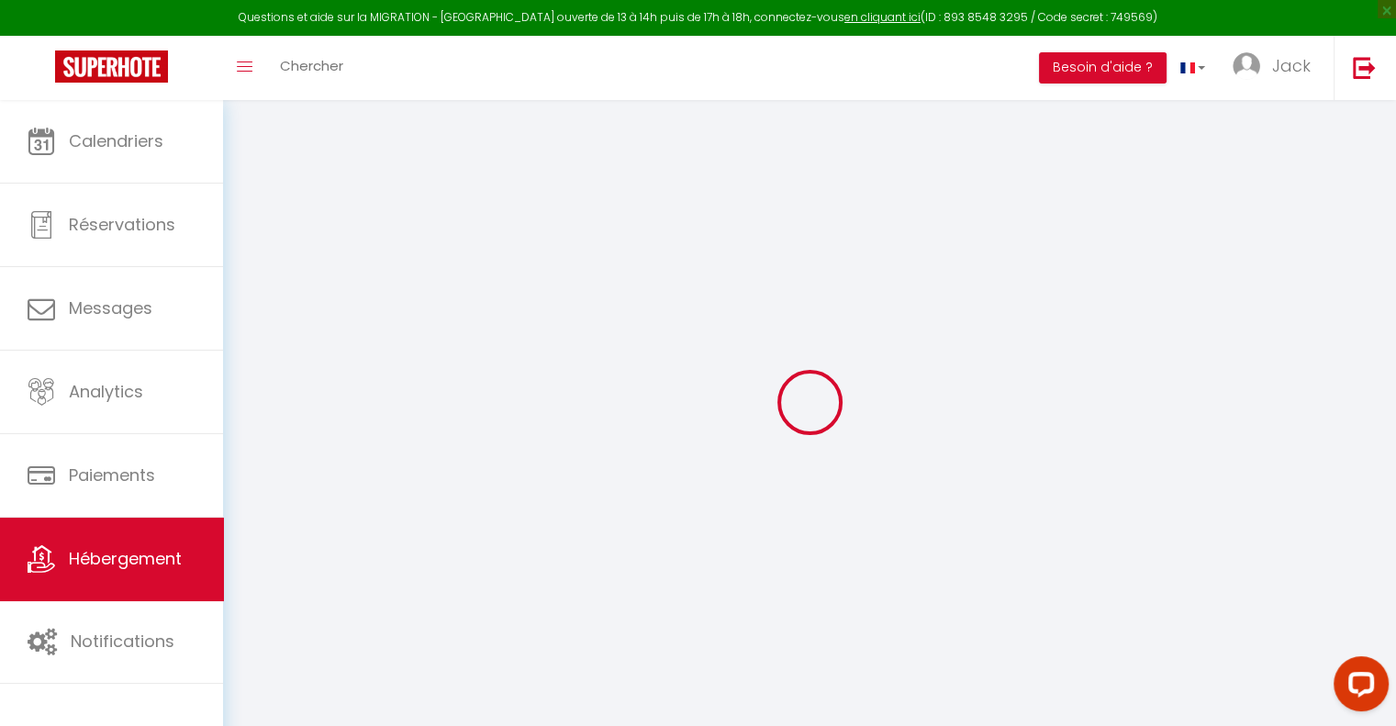
select select
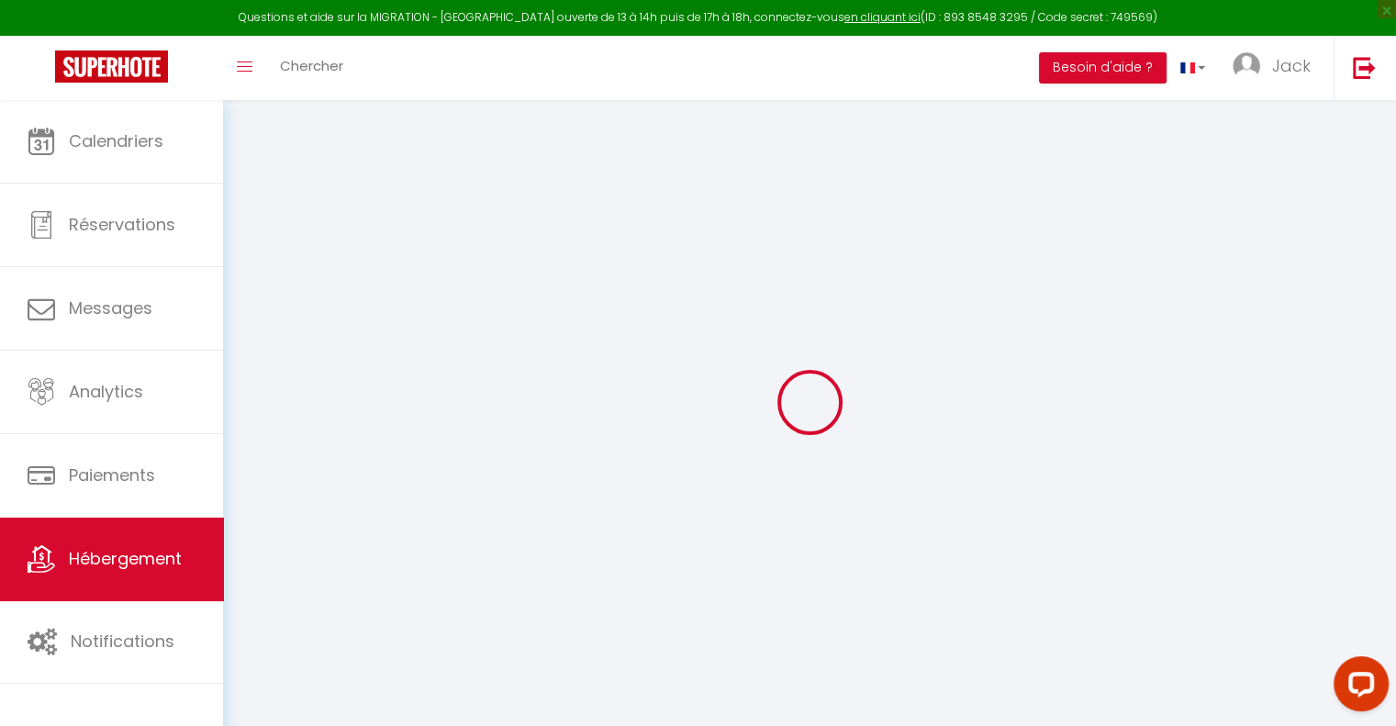
checkbox input "true"
checkbox input "false"
select select "15:00"
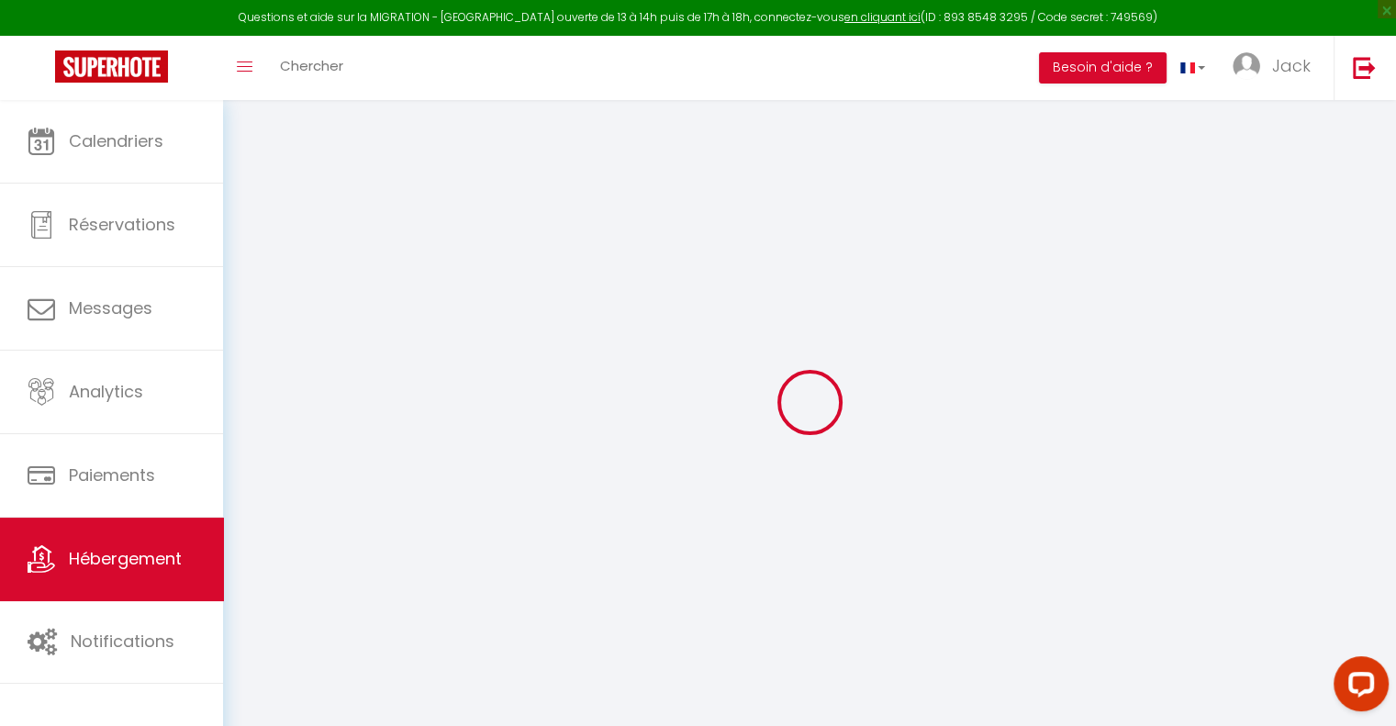
select select "22:00"
select select "11:00"
select select "30"
select select "120"
select select "20:00"
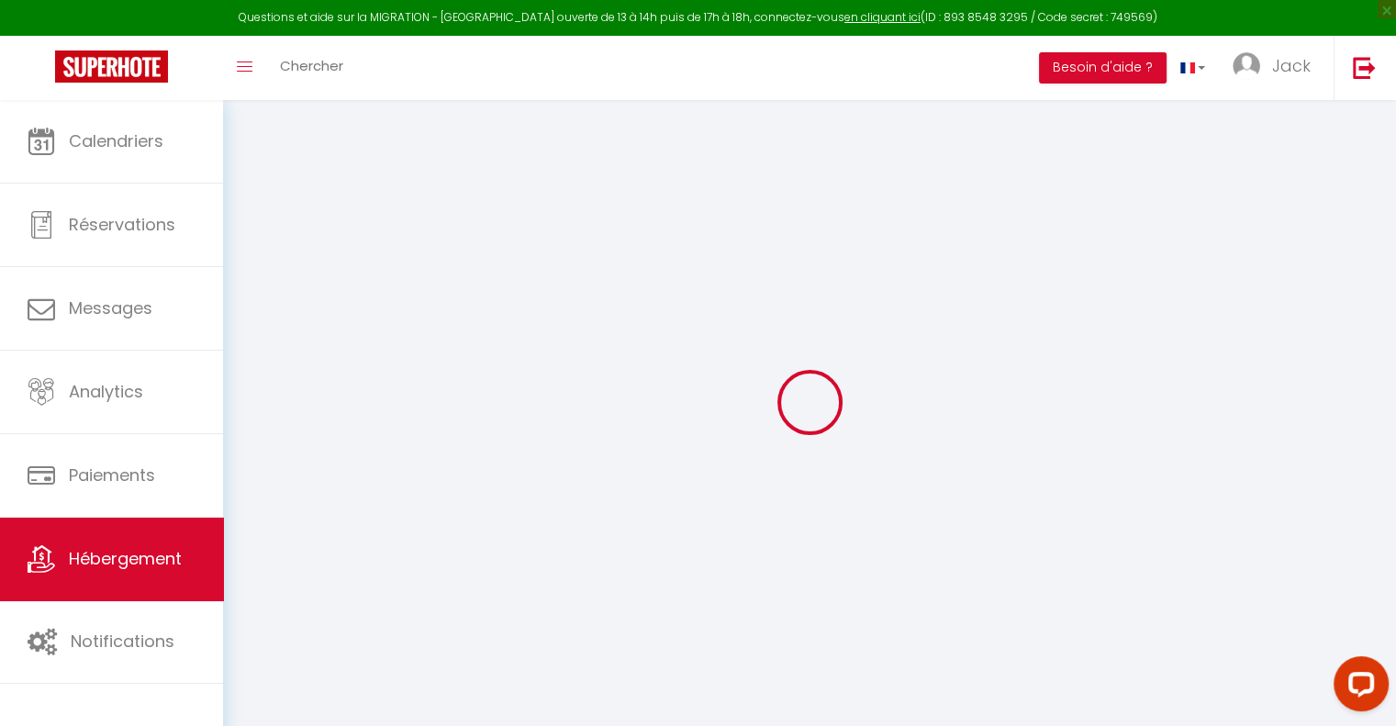
checkbox input "true"
checkbox input "false"
checkbox input "true"
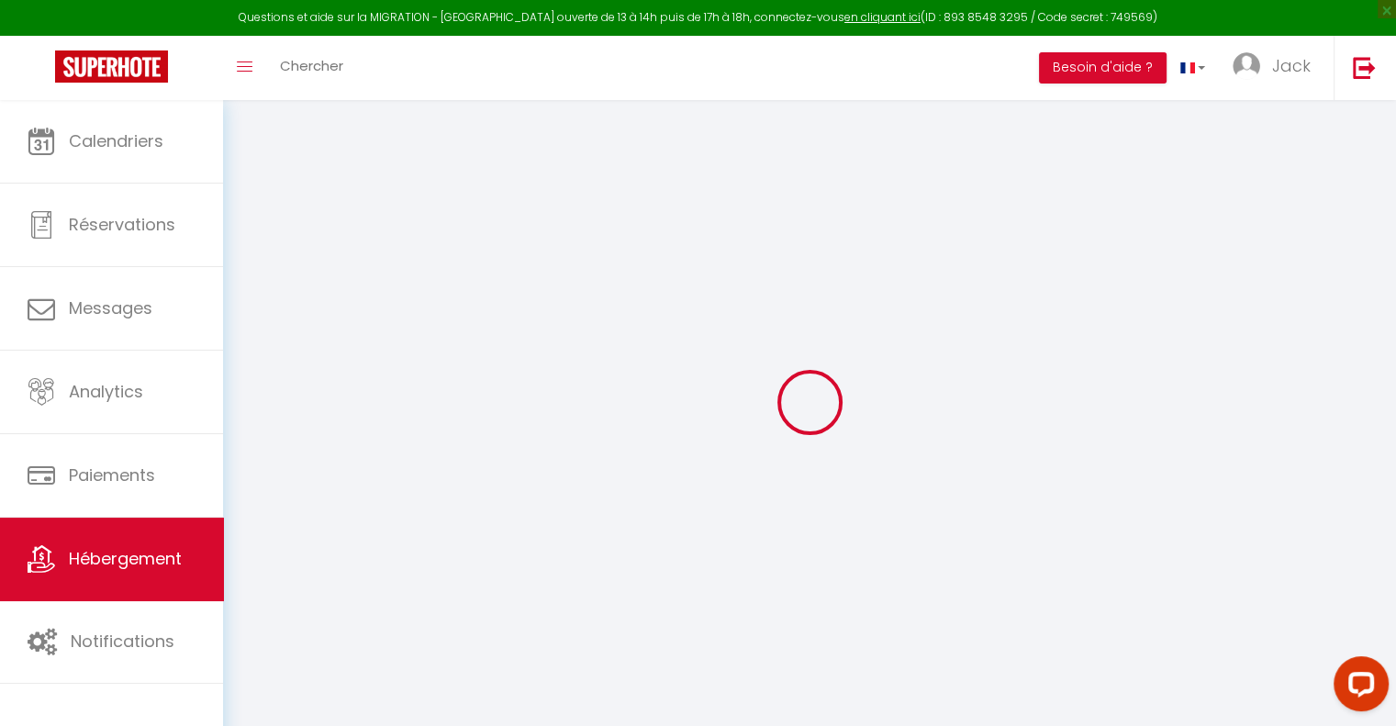
checkbox input "false"
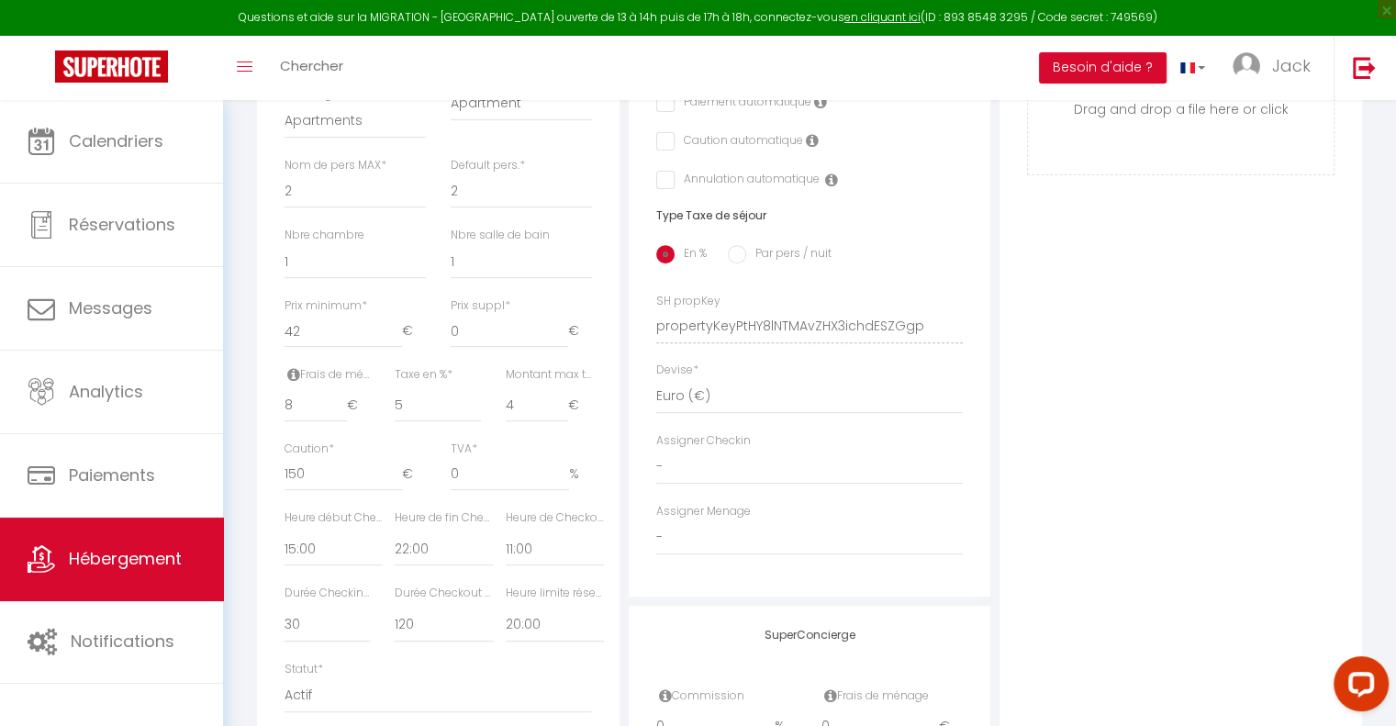
scroll to position [642, 0]
type input "9"
click at [341, 408] on input "9" at bounding box center [316, 401] width 62 height 33
checkbox input "true"
checkbox input "false"
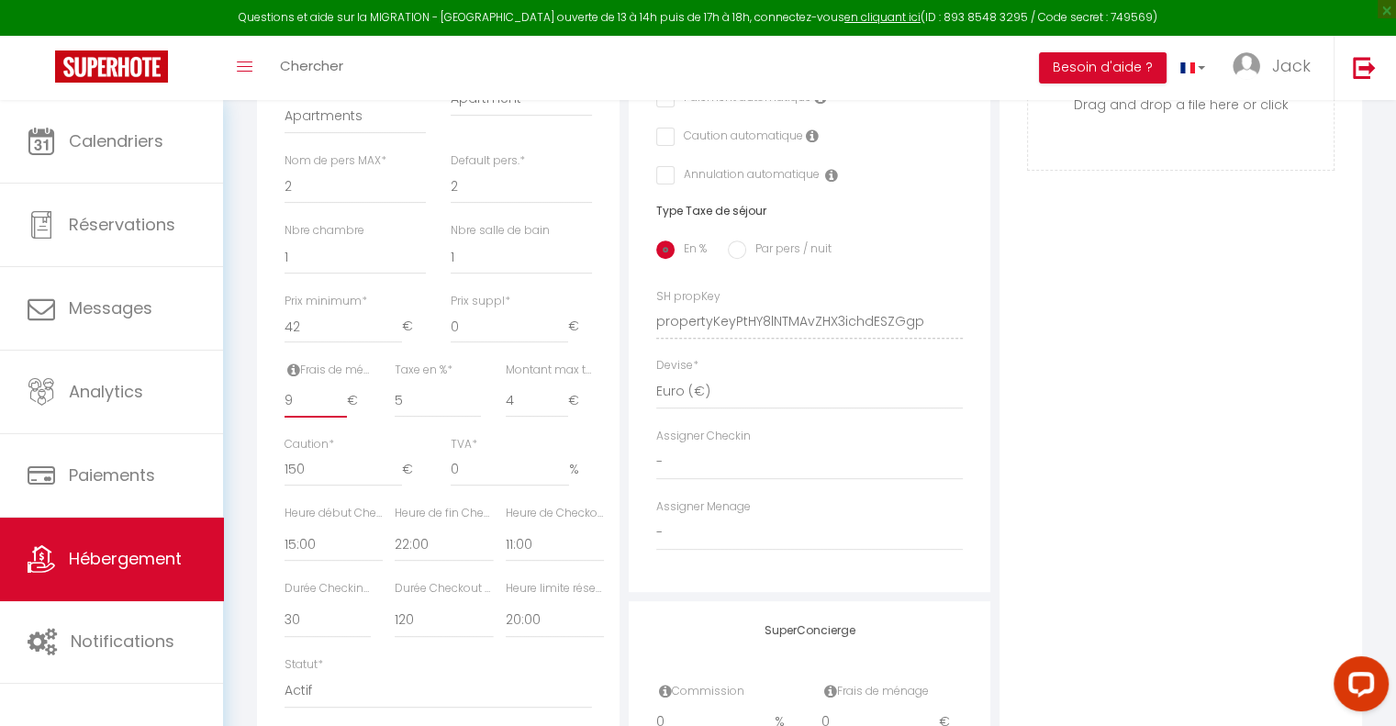
checkbox input "false"
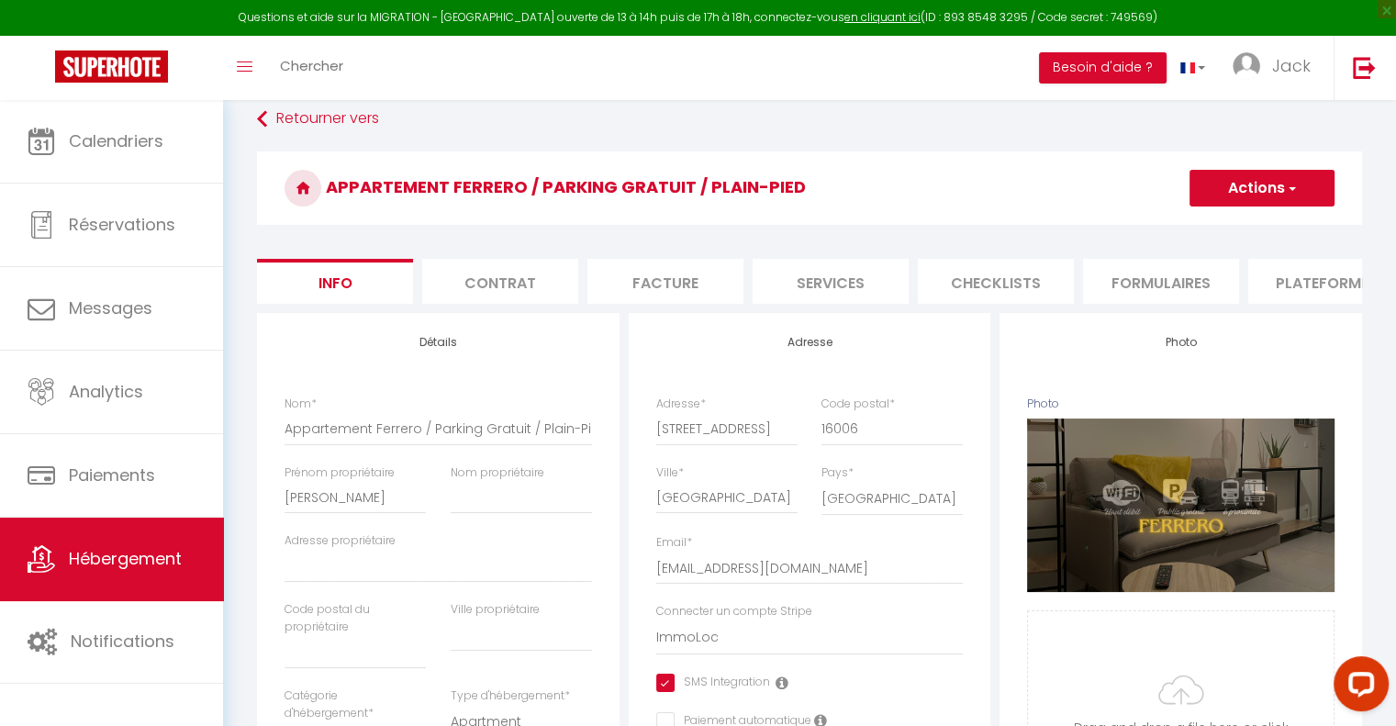
scroll to position [0, 0]
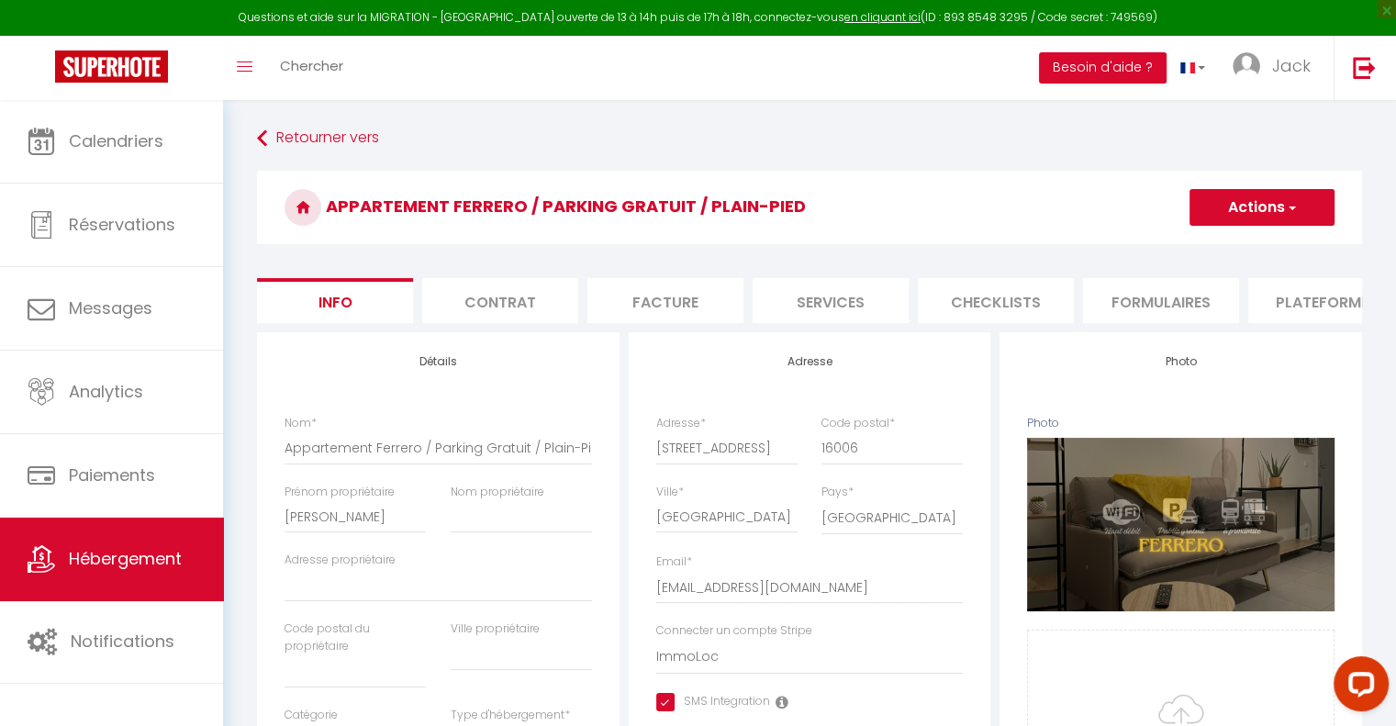
click at [1291, 212] on span "button" at bounding box center [1291, 207] width 12 height 18
click at [1221, 248] on input "Enregistrer" at bounding box center [1190, 248] width 68 height 18
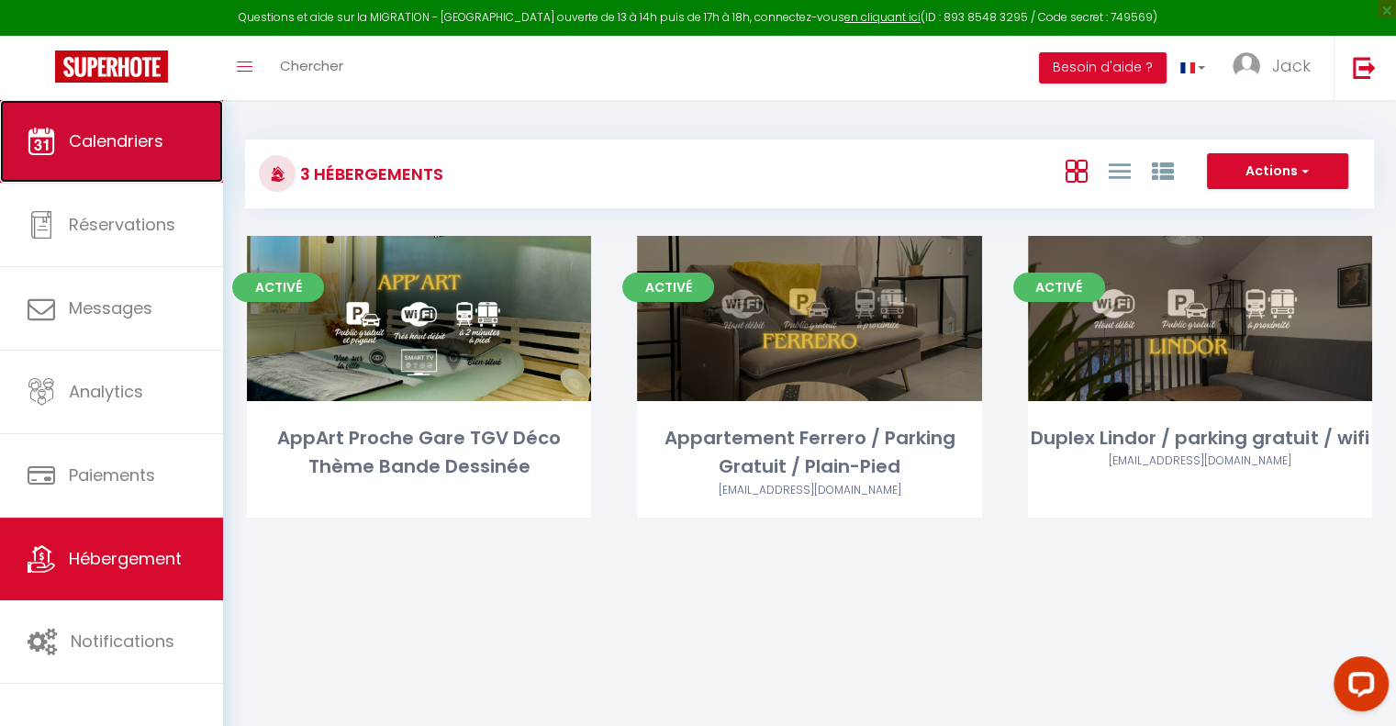
click at [141, 170] on link "Calendriers" at bounding box center [111, 141] width 223 height 83
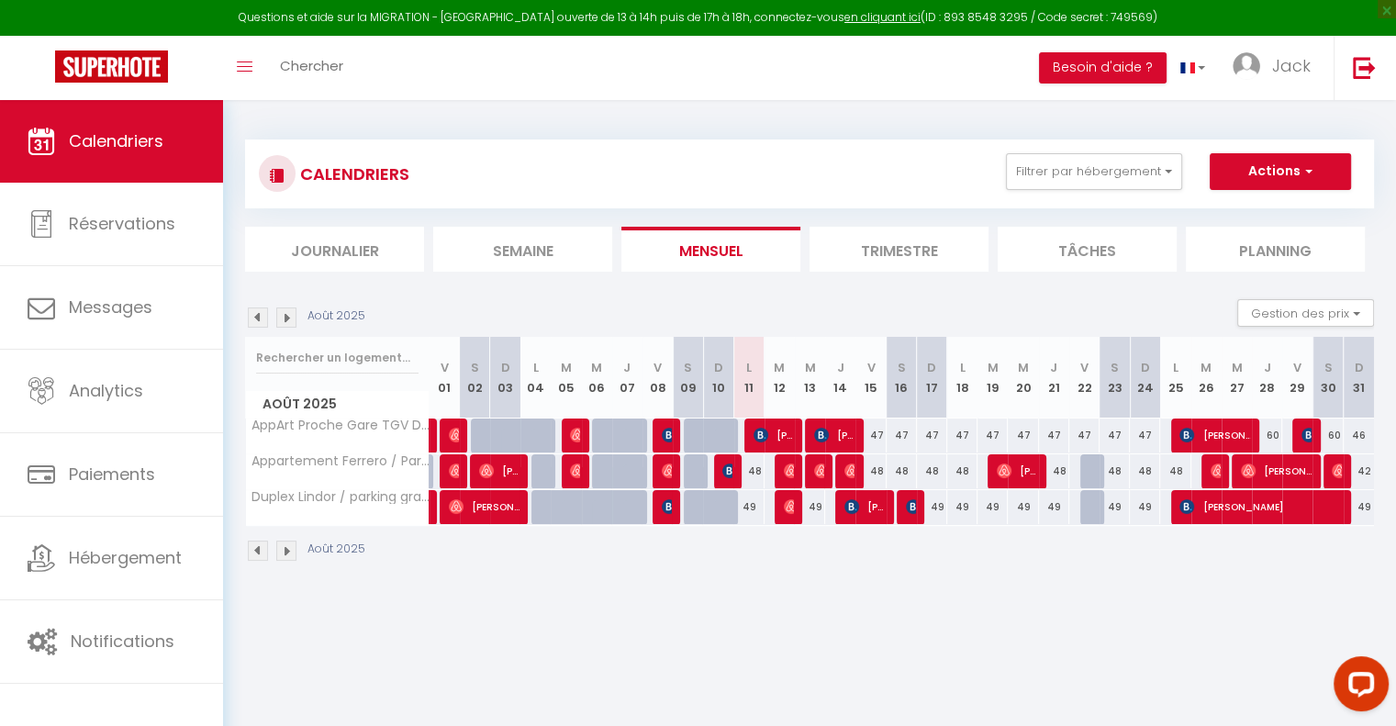
click at [877, 468] on div "48" at bounding box center [870, 471] width 30 height 34
type input "48"
type input "Ven 15 Août 2025"
type input "[PERSON_NAME][DATE]"
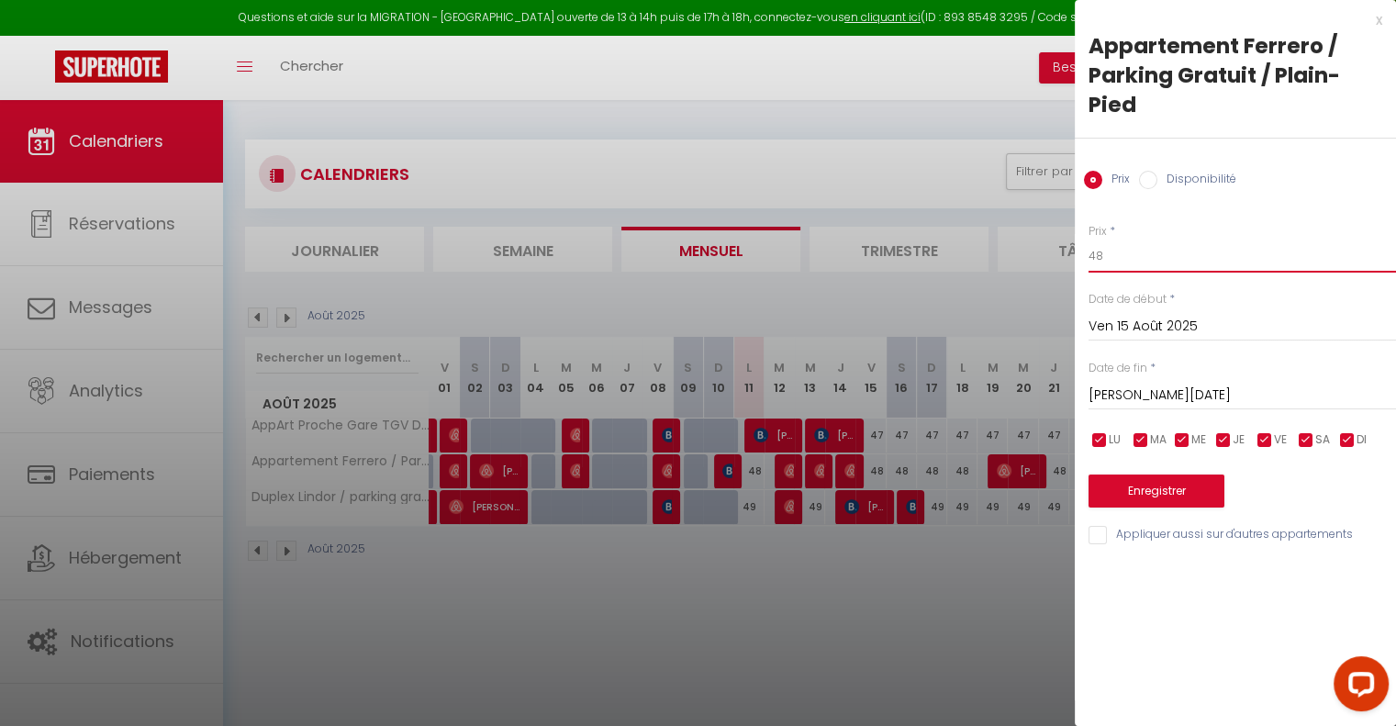
click at [1109, 258] on input "48" at bounding box center [1242, 256] width 307 height 33
drag, startPoint x: 1109, startPoint y: 258, endPoint x: 1089, endPoint y: 263, distance: 20.7
click at [1089, 263] on input "48" at bounding box center [1242, 256] width 307 height 33
type input "52"
click at [1159, 500] on button "Enregistrer" at bounding box center [1157, 491] width 136 height 33
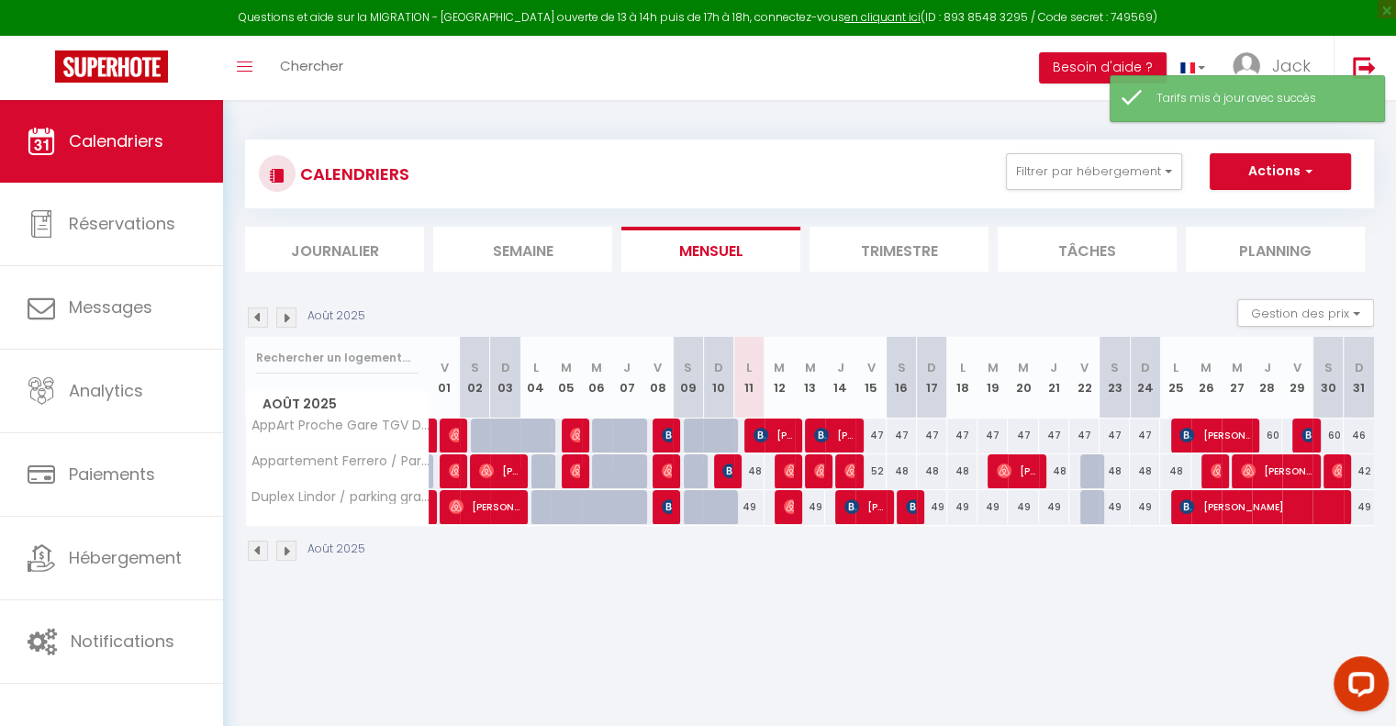
click at [900, 471] on div "48" at bounding box center [902, 471] width 30 height 34
type input "48"
type input "[PERSON_NAME][DATE]"
type input "Dim 17 Août 2025"
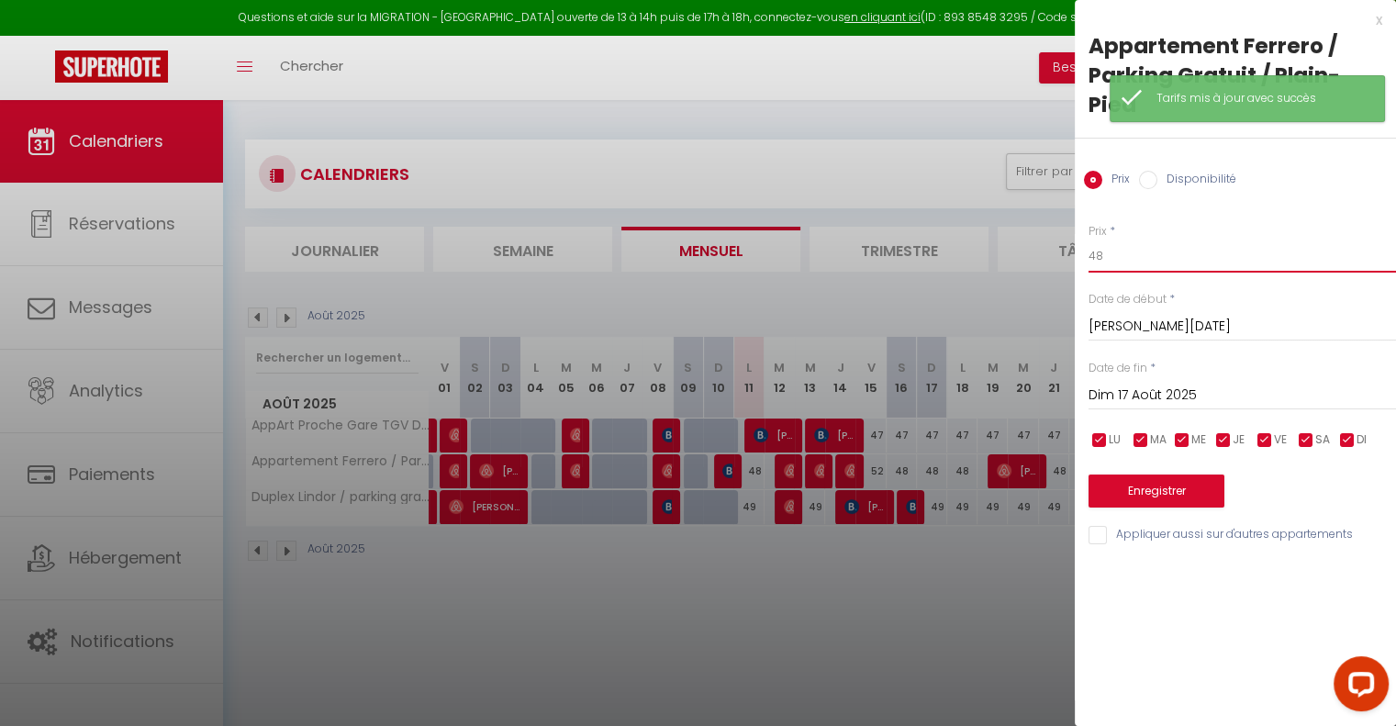
click at [1123, 248] on input "48" at bounding box center [1242, 256] width 307 height 33
drag, startPoint x: 1120, startPoint y: 249, endPoint x: 1058, endPoint y: 261, distance: 62.6
click at [1058, 261] on body "Questions et aide sur la MIGRATION - [GEOGRAPHIC_DATA] ouverte de 13 à 14h puis…" at bounding box center [698, 463] width 1396 height 726
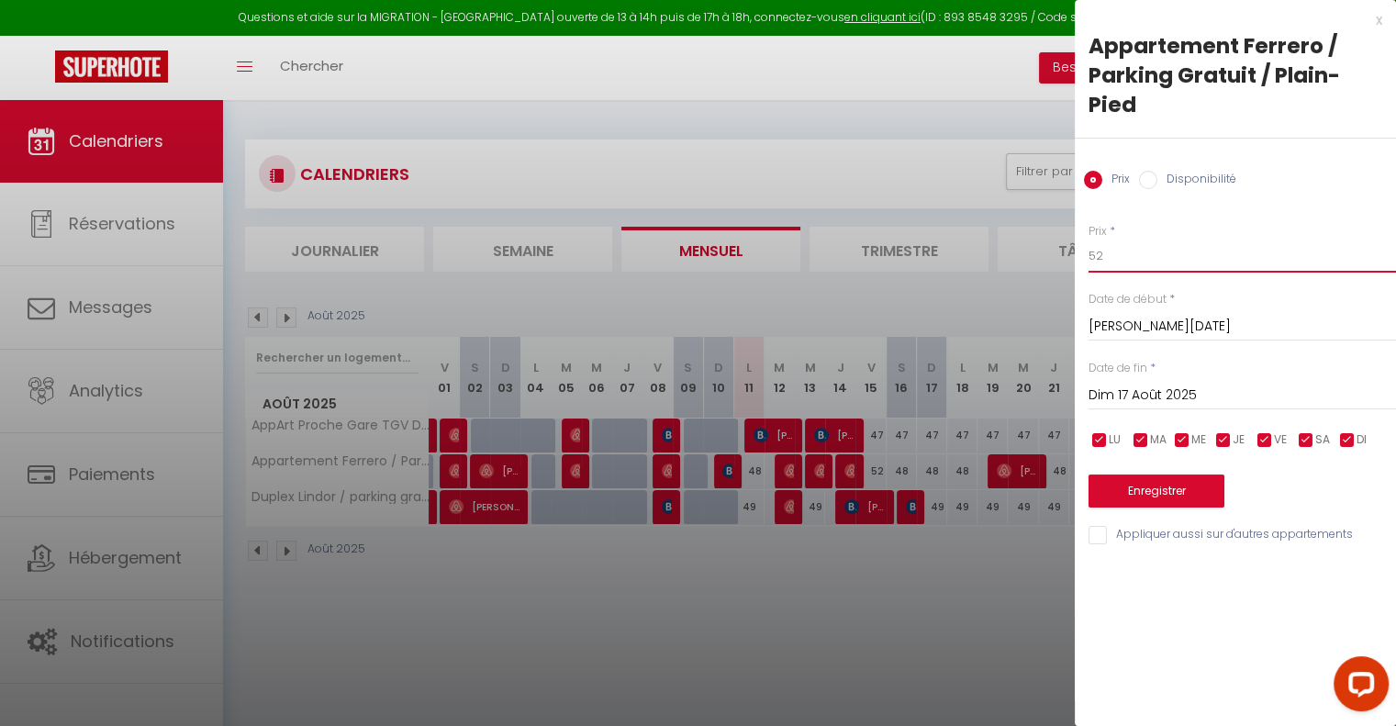
type input "52"
click at [1160, 493] on button "Enregistrer" at bounding box center [1157, 491] width 136 height 33
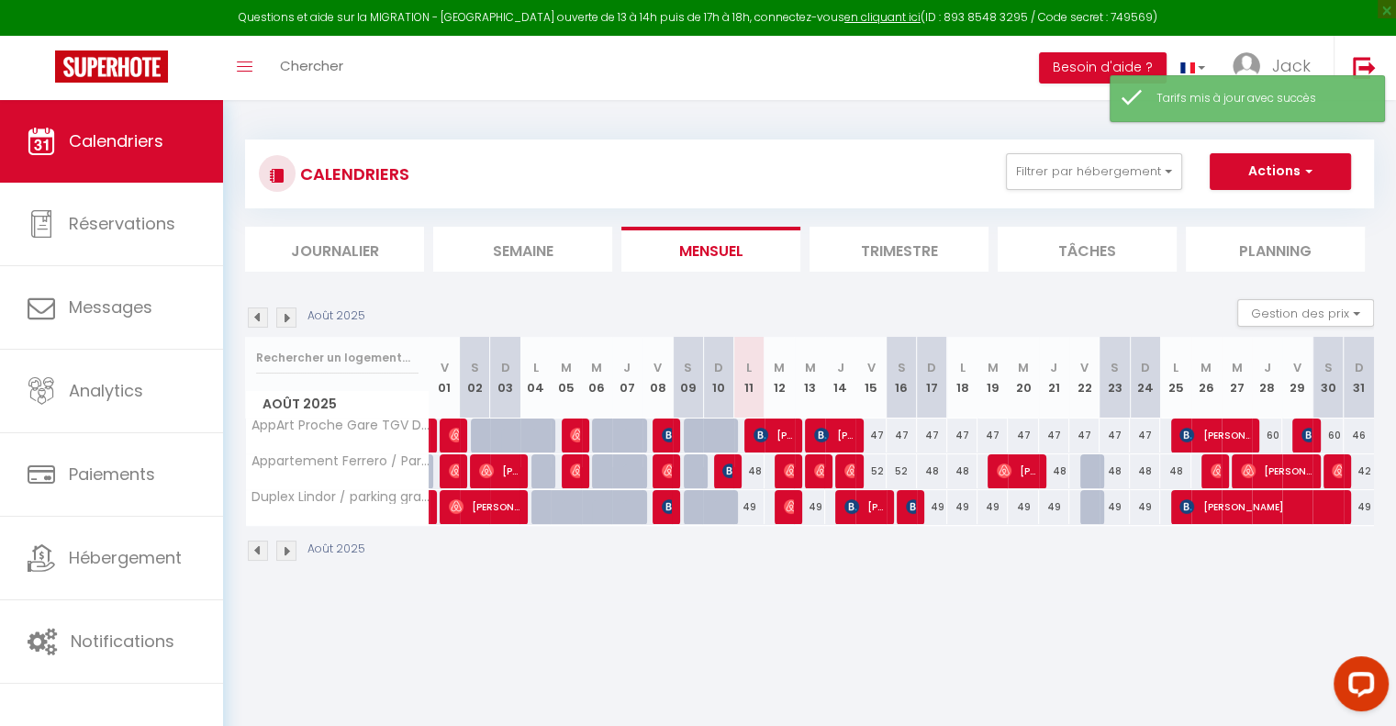
click at [929, 467] on div "48" at bounding box center [932, 471] width 30 height 34
type input "48"
type input "Dim 17 Août 2025"
type input "Lun 18 Août 2025"
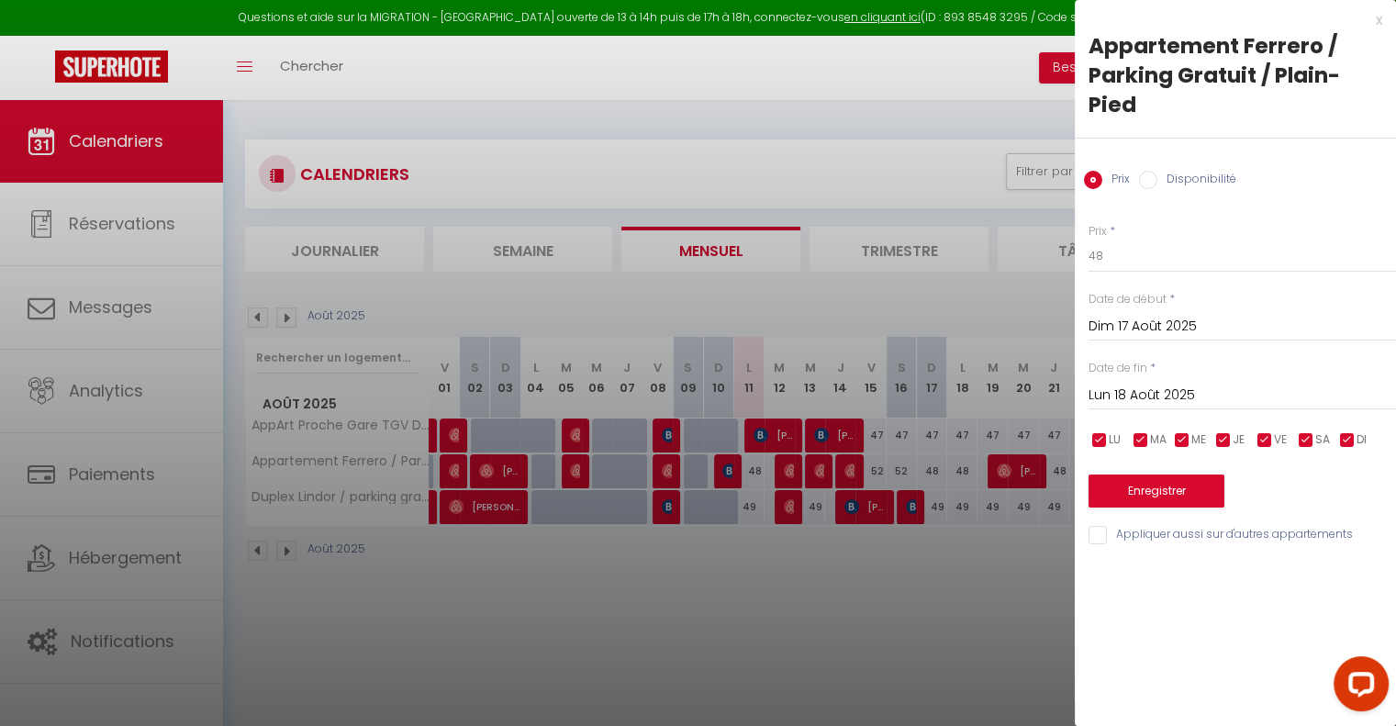
click at [874, 429] on div at bounding box center [698, 363] width 1396 height 726
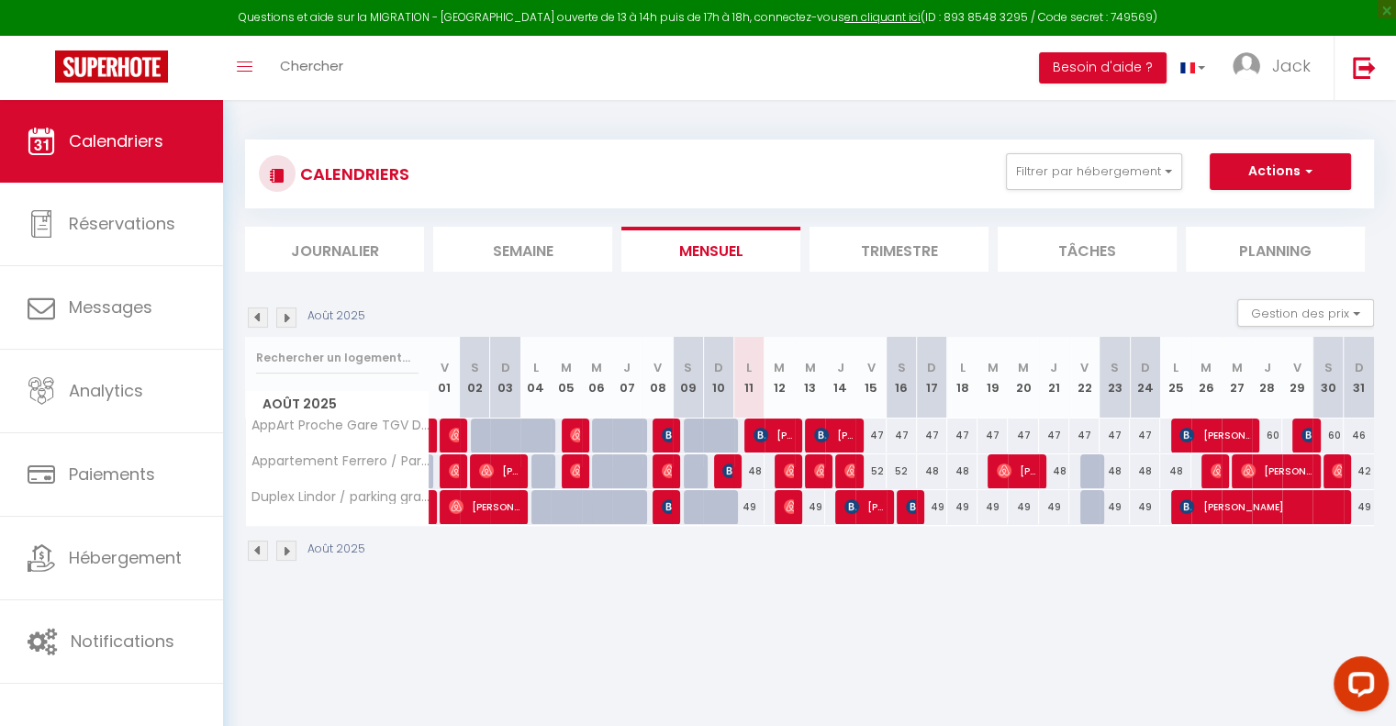
drag, startPoint x: 874, startPoint y: 429, endPoint x: 899, endPoint y: 432, distance: 25.1
click at [899, 432] on tr "AppArt Proche Gare TGV Déco Thème Bande Dessinée 47 Norma El 47 43 47 47 [PERSO…" at bounding box center [810, 436] width 1129 height 36
click at [881, 432] on div "47" at bounding box center [870, 436] width 30 height 34
type input "47"
type input "Ven 15 Août 2025"
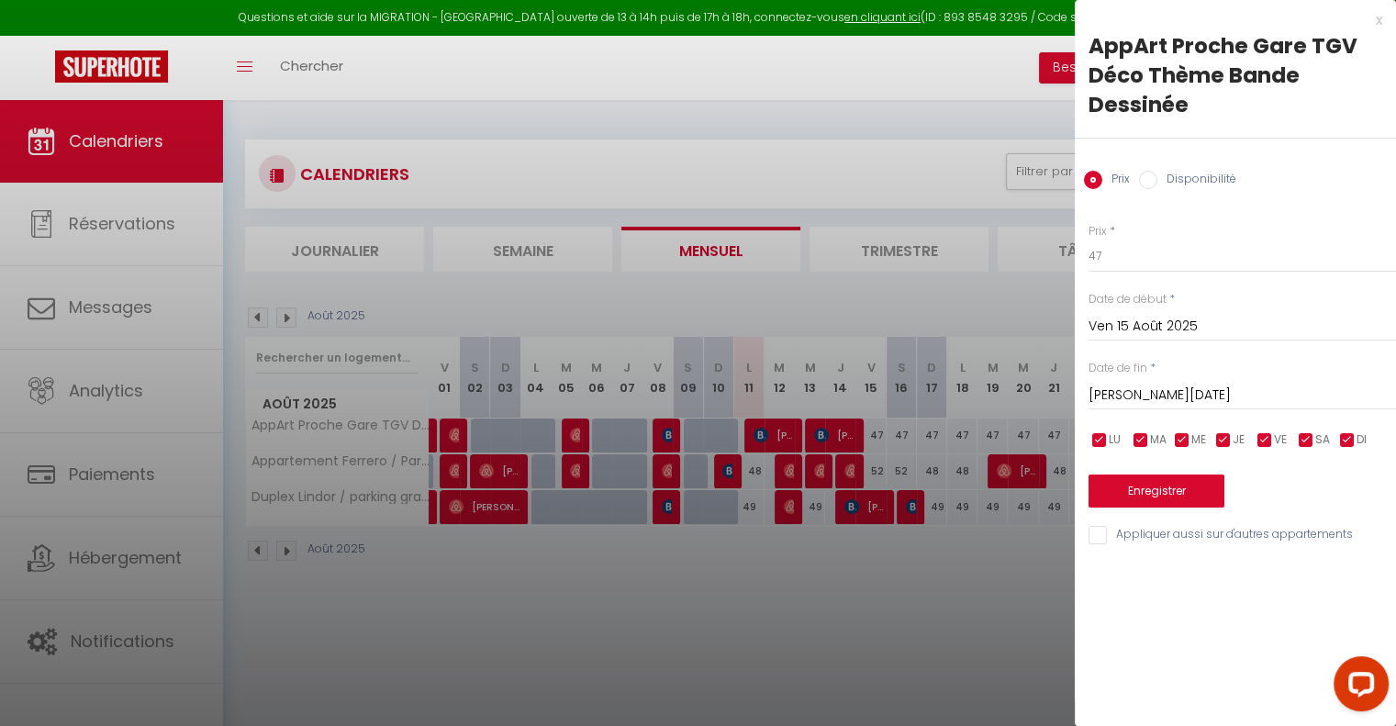
click at [1160, 397] on input "[PERSON_NAME][DATE]" at bounding box center [1242, 396] width 307 height 24
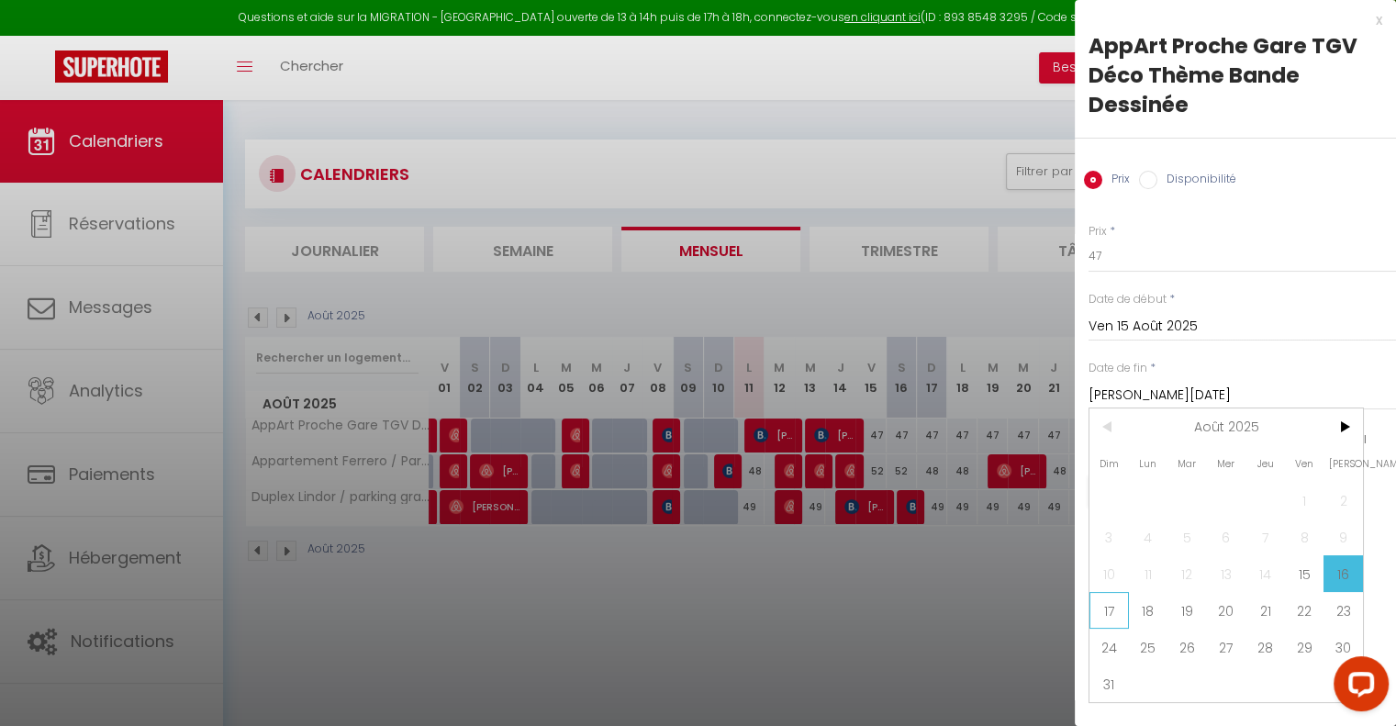
click at [1120, 612] on span "17" at bounding box center [1108, 610] width 39 height 37
type input "Dim 17 Août 2025"
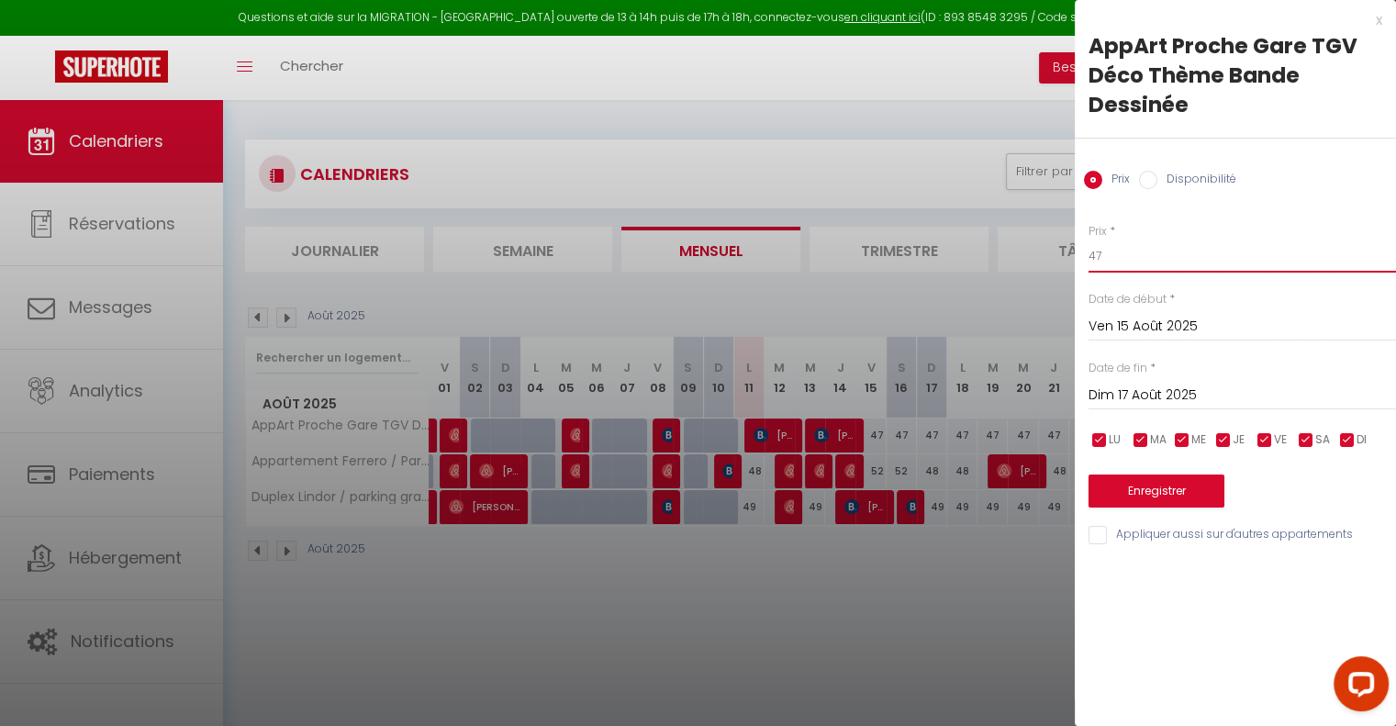
click at [1120, 252] on input "47" at bounding box center [1242, 256] width 307 height 33
type input "4"
type input "52"
click at [1134, 483] on button "Enregistrer" at bounding box center [1157, 491] width 136 height 33
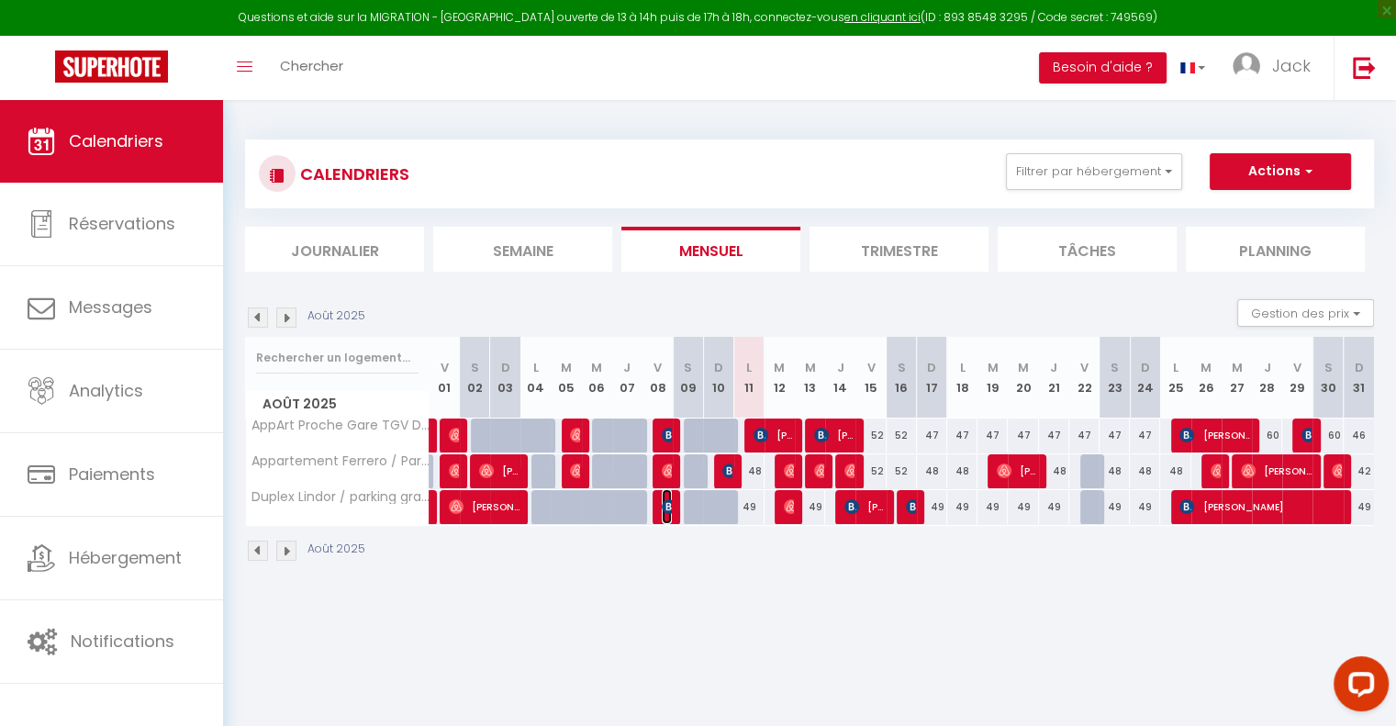
click at [662, 515] on span "[PERSON_NAME]" at bounding box center [667, 506] width 10 height 35
select select "OK"
select select "0"
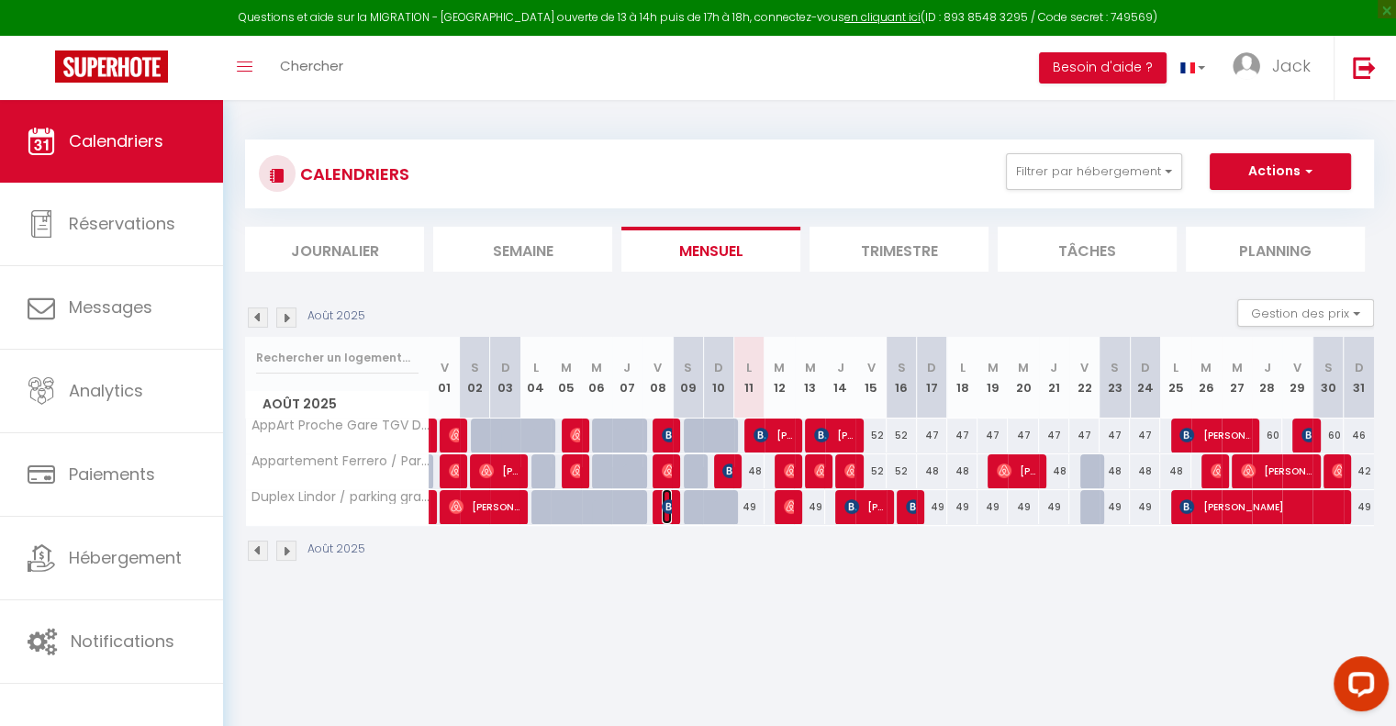
select select "1"
select select
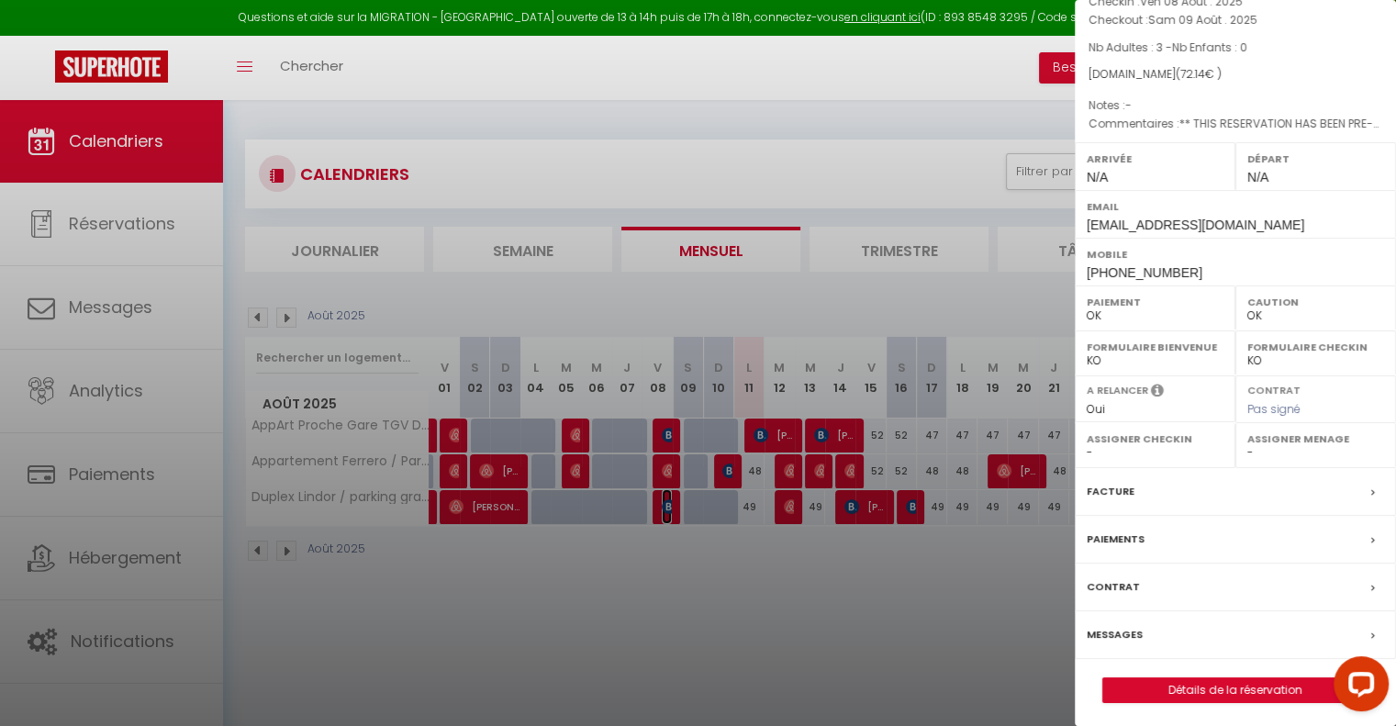
scroll to position [126, 0]
click at [1134, 628] on label "Messages" at bounding box center [1115, 633] width 56 height 19
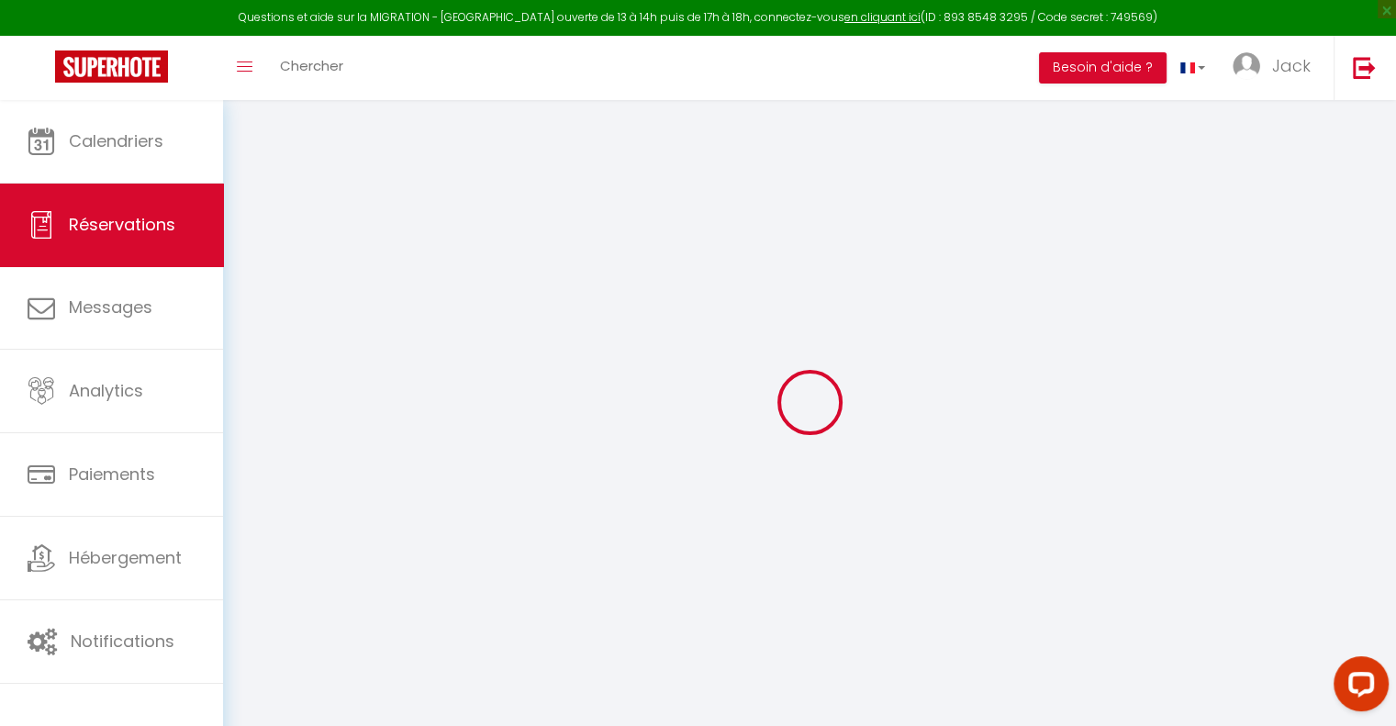
scroll to position [92, 0]
select select
checkbox input "false"
select index
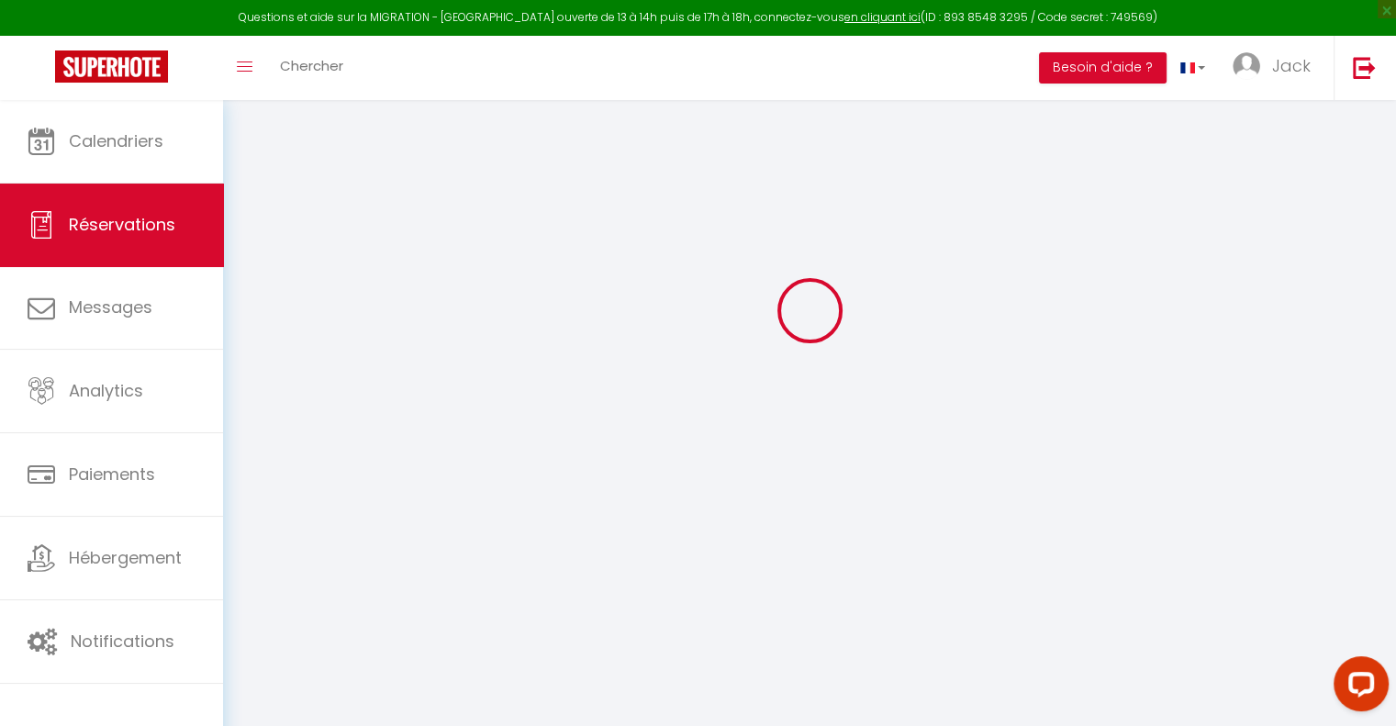
select select
checkbox input "false"
select index
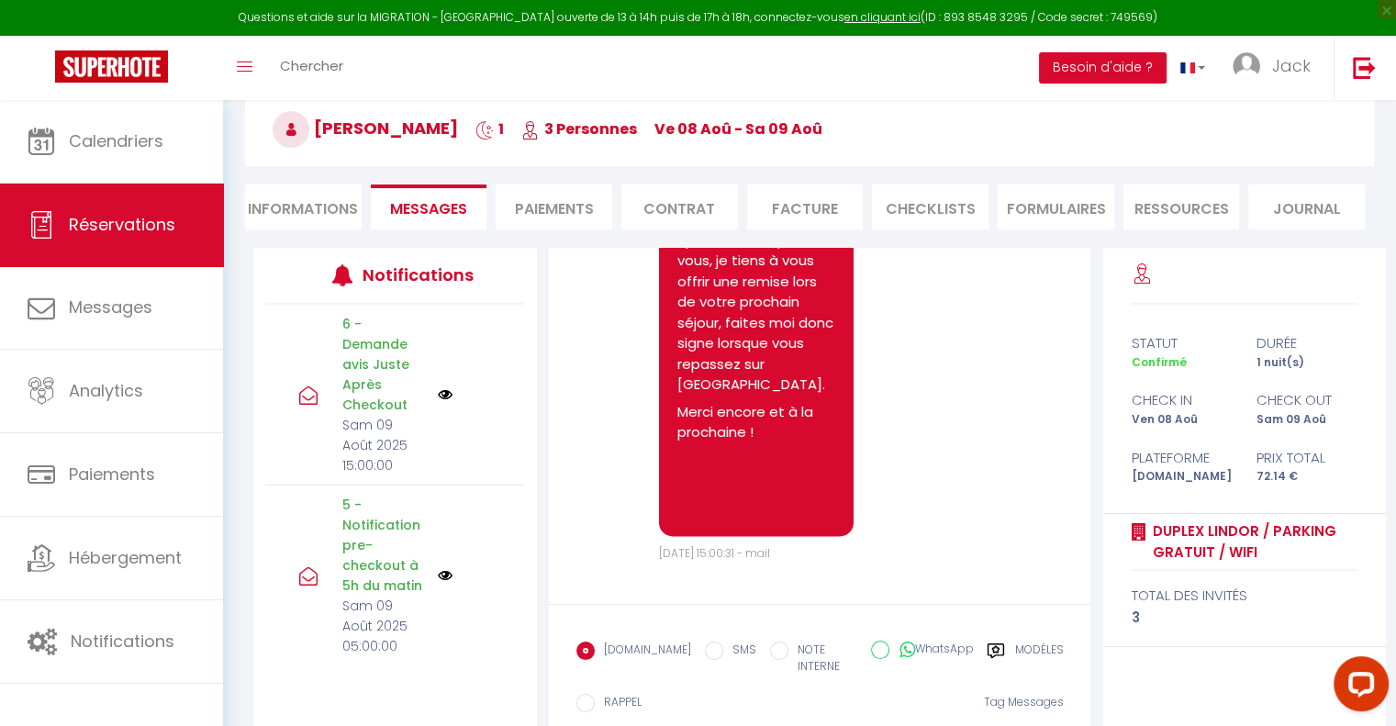
scroll to position [10305, 0]
